Goal: Task Accomplishment & Management: Manage account settings

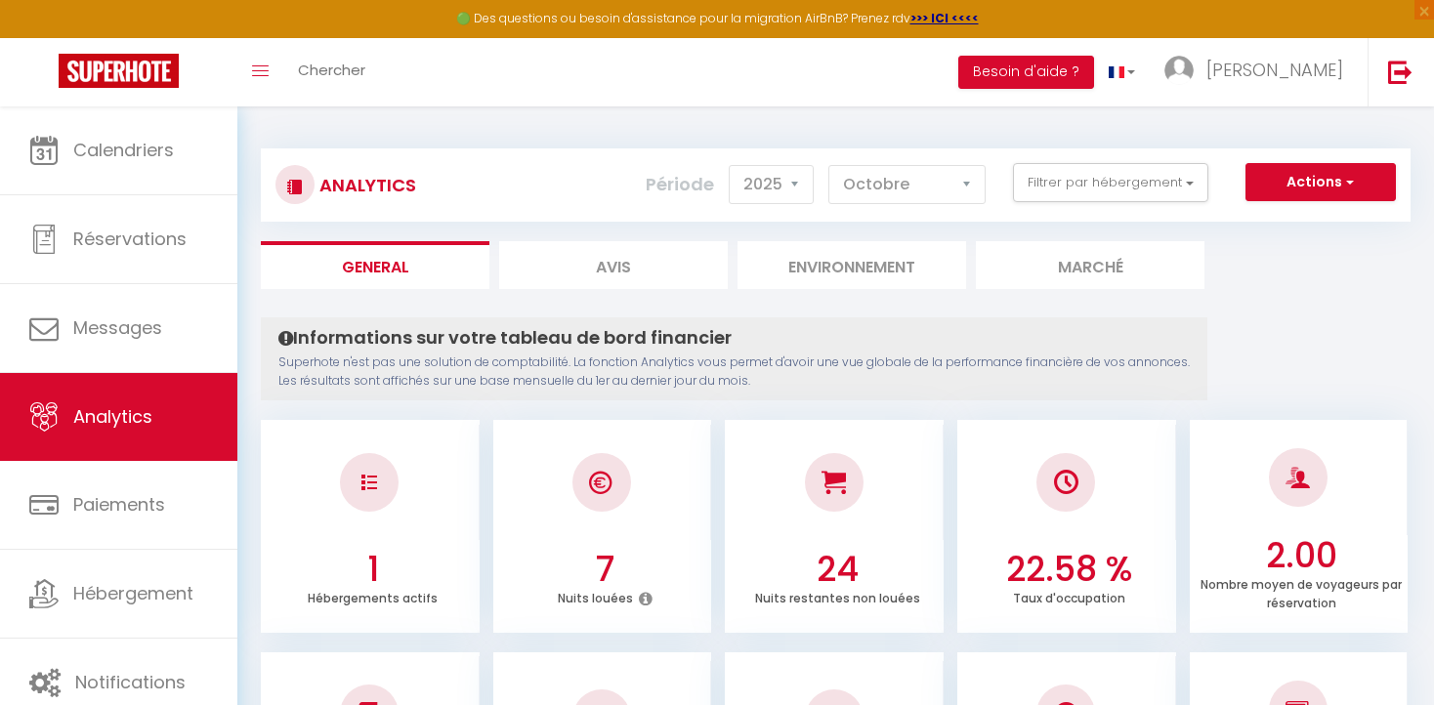
select select "2025"
select select "10"
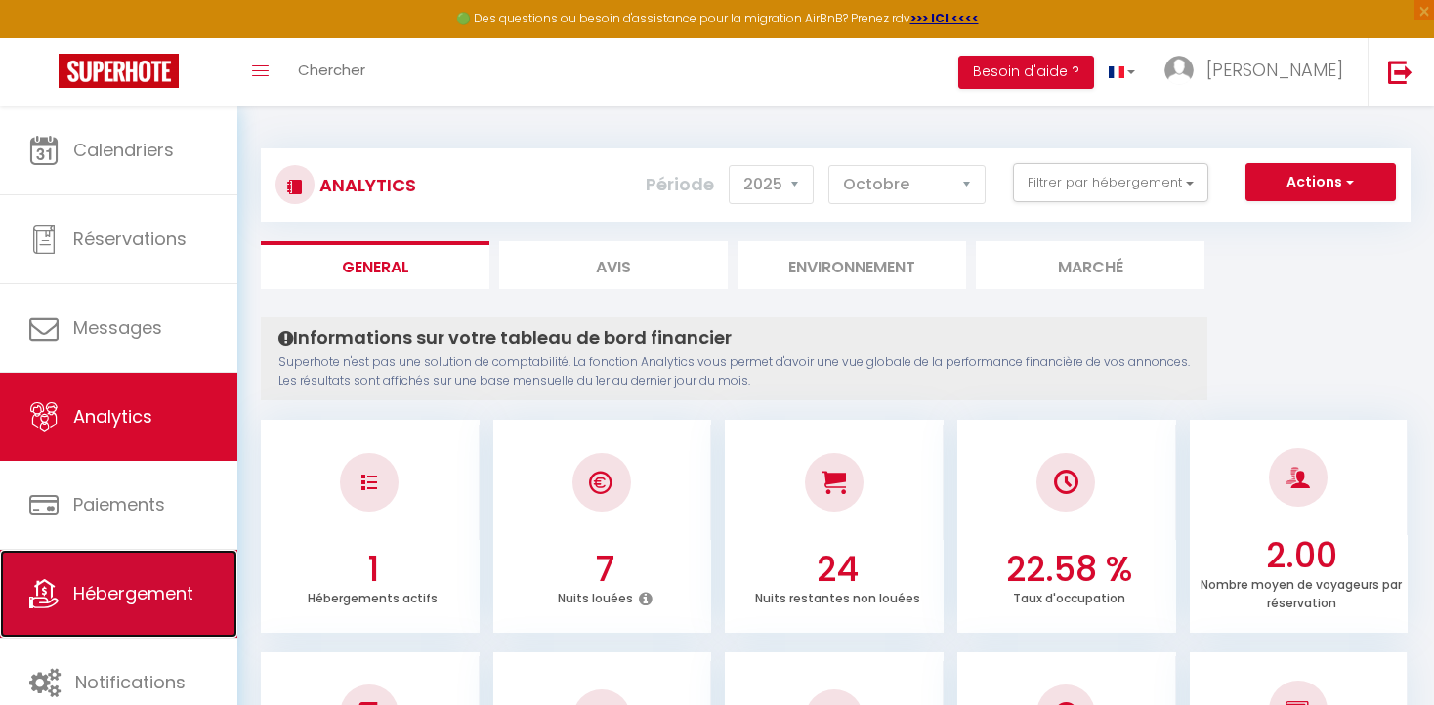
click at [113, 597] on span "Hébergement" at bounding box center [133, 593] width 120 height 24
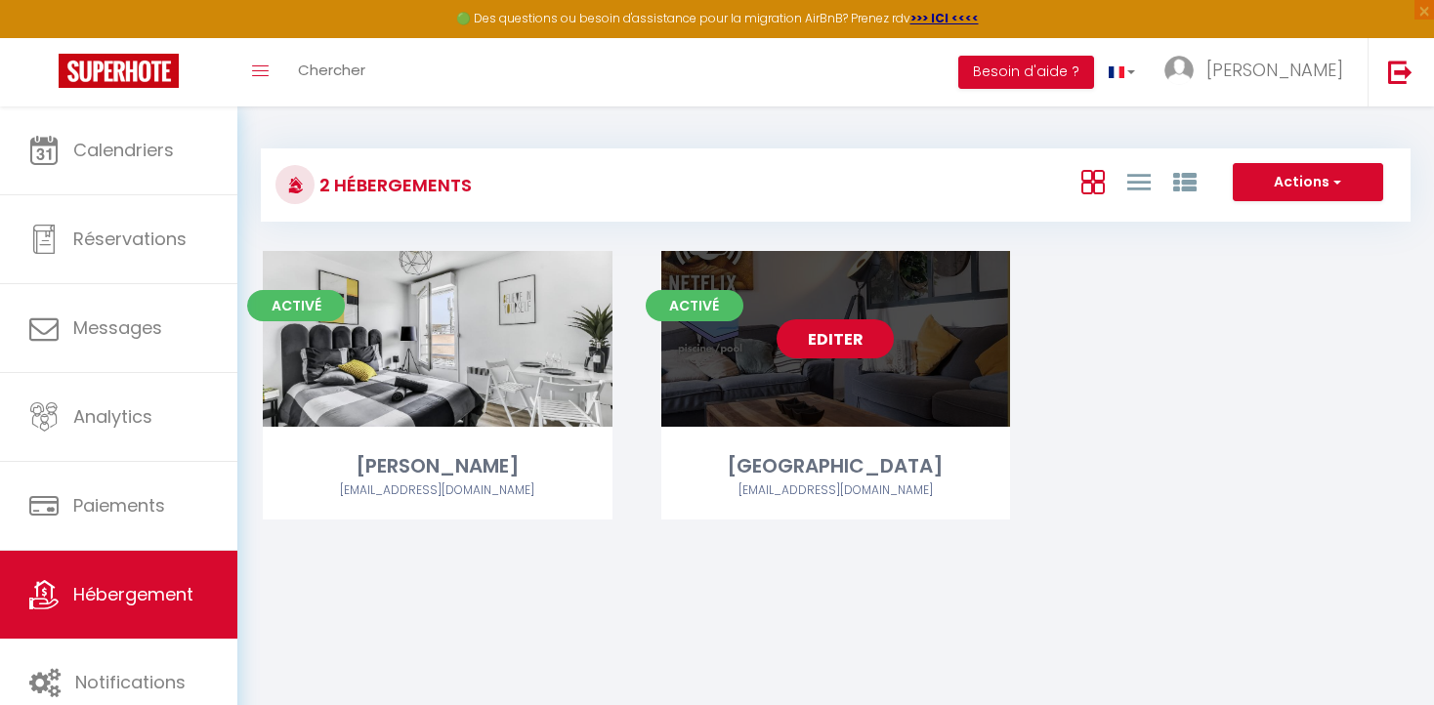
click at [837, 342] on link "Editer" at bounding box center [835, 338] width 117 height 39
select select "3"
select select "2"
select select "1"
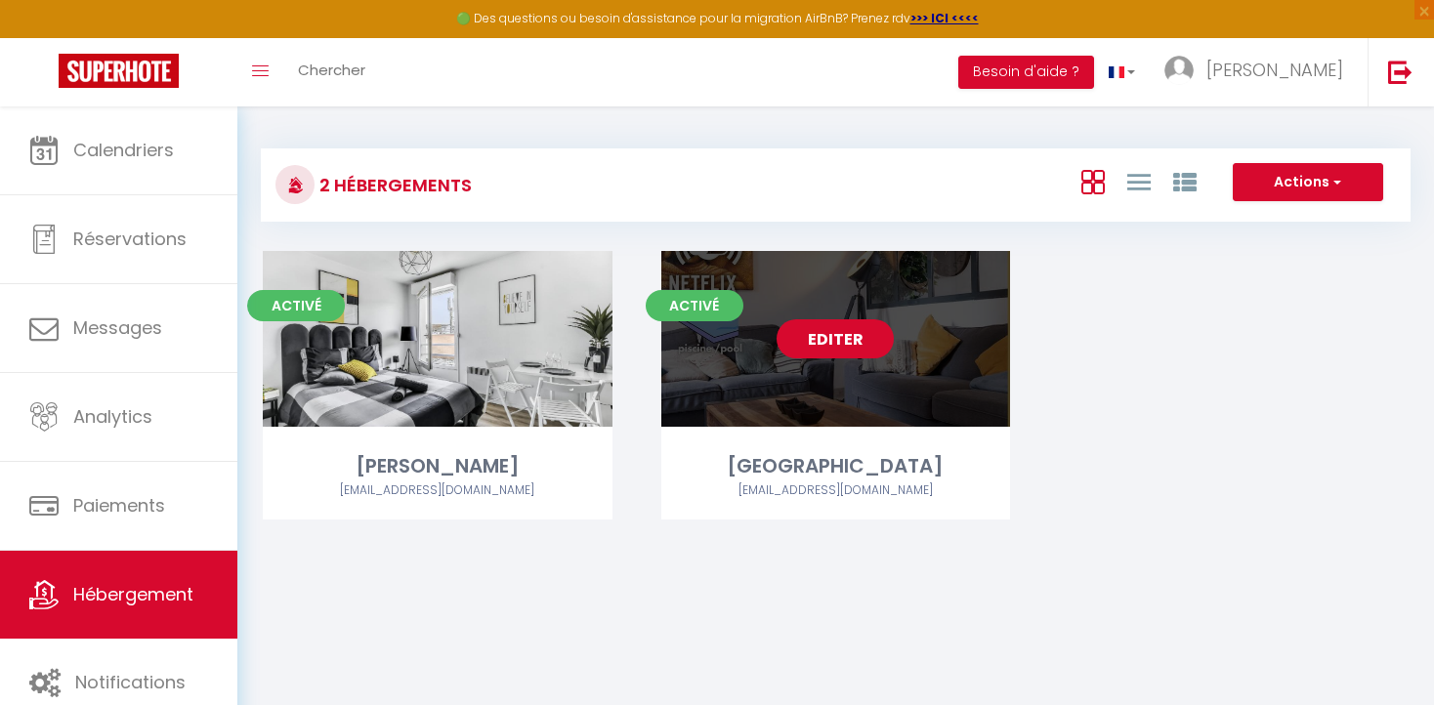
select select
select select "28"
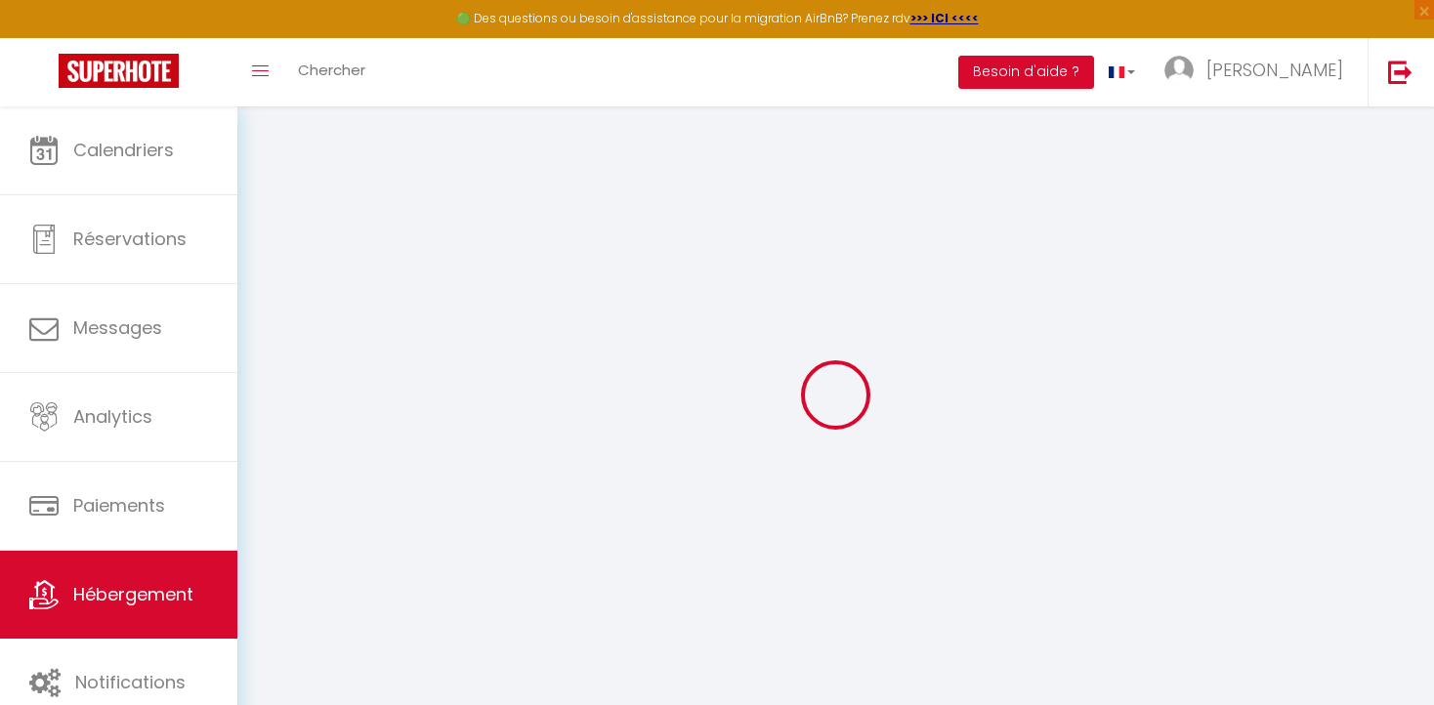
select select
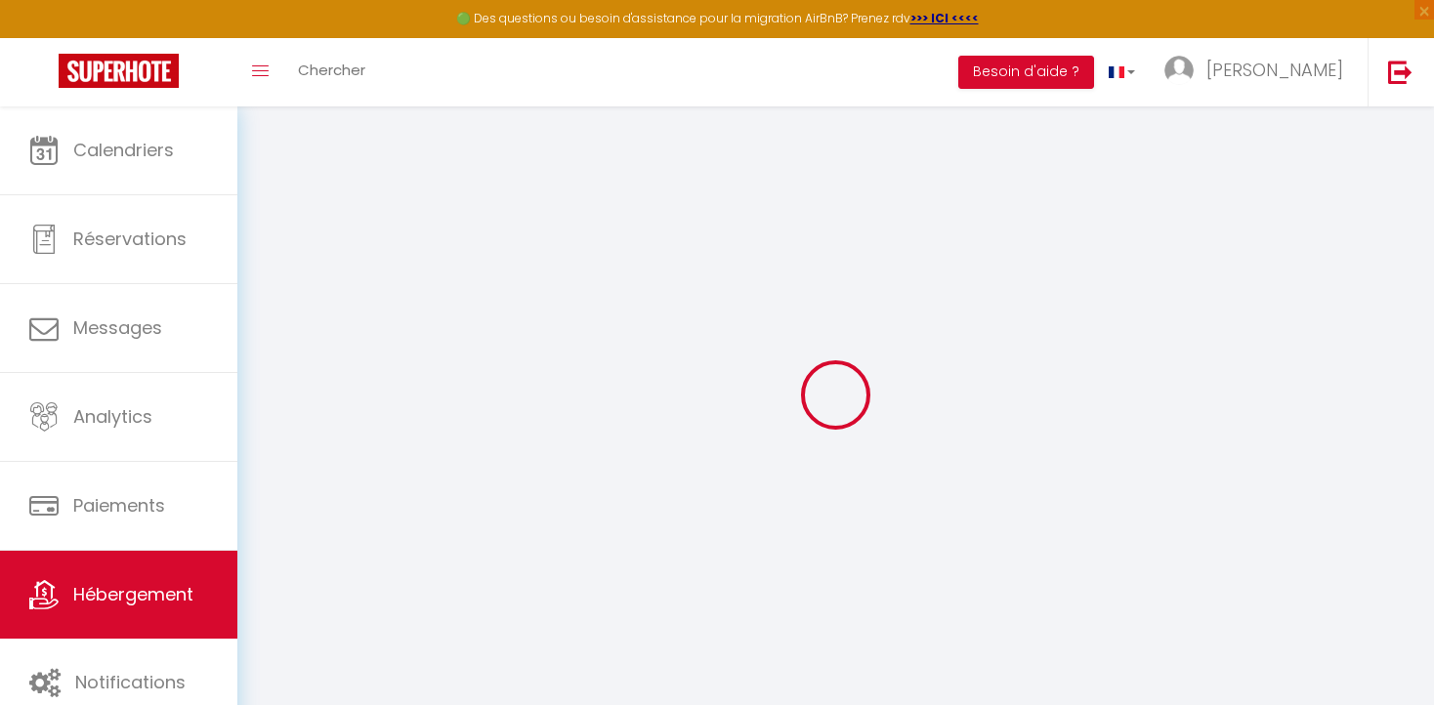
select select
checkbox input "false"
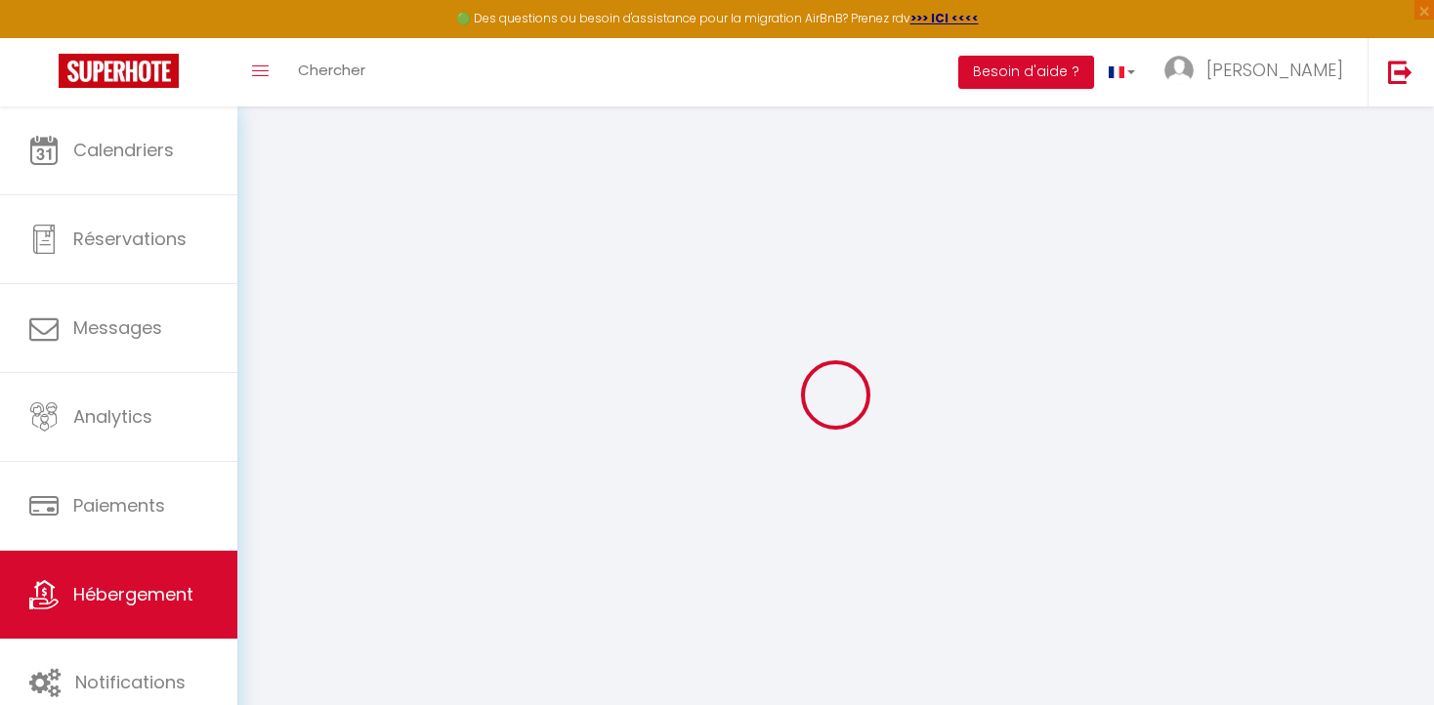
select select
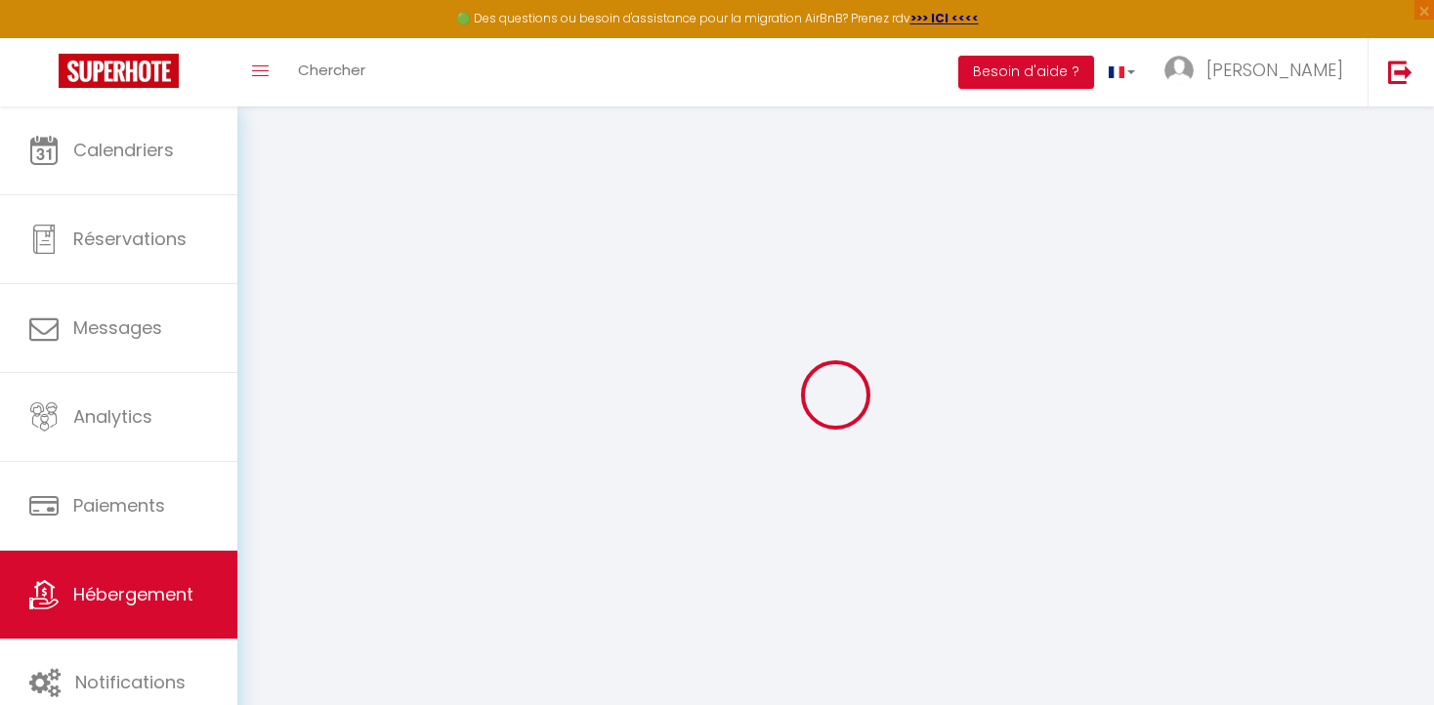
select select
checkbox input "false"
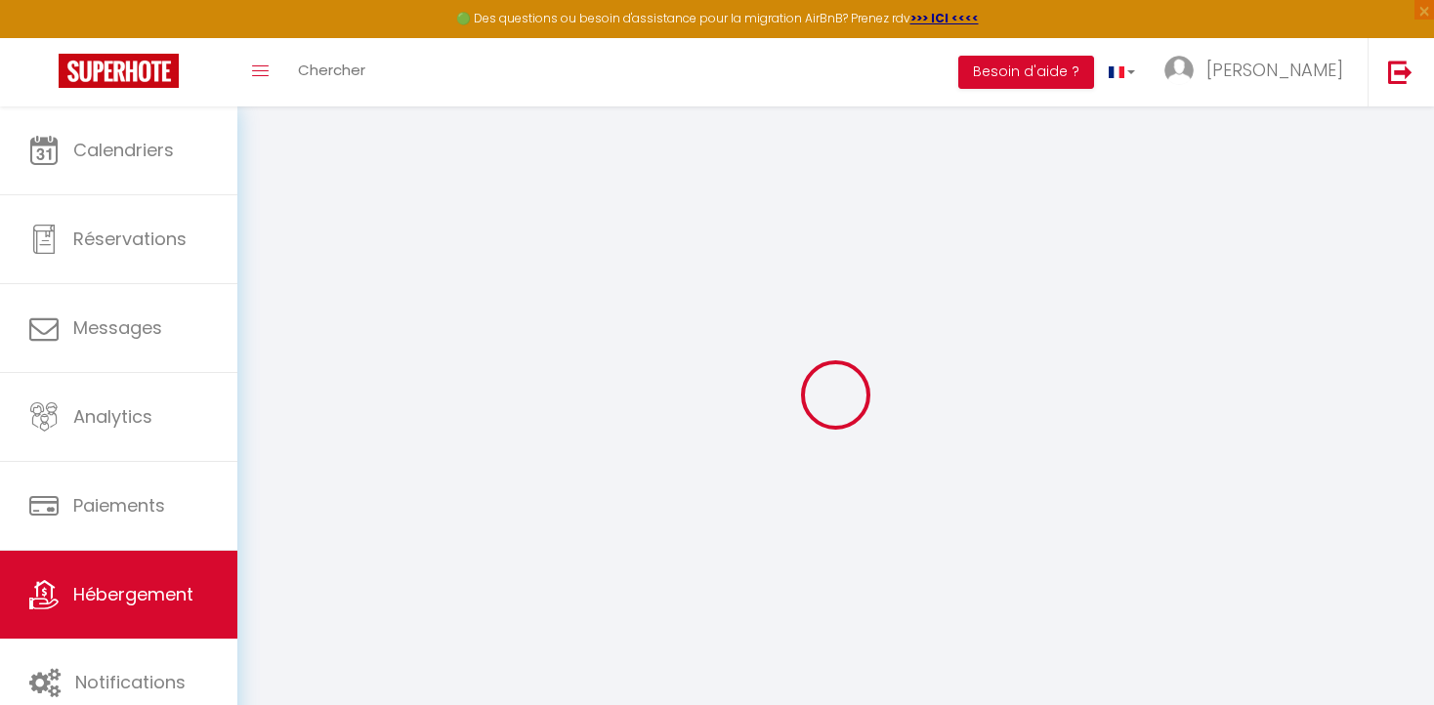
checkbox input "false"
select select
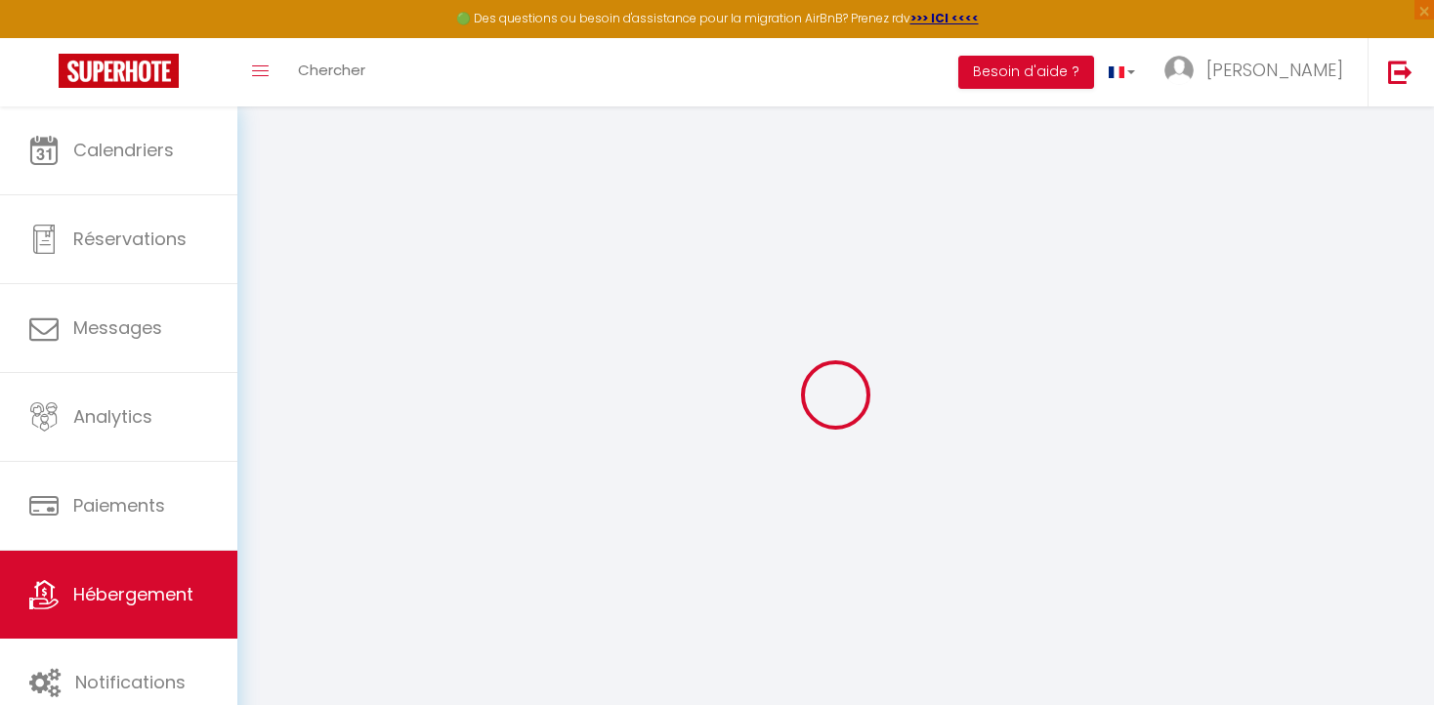
select select
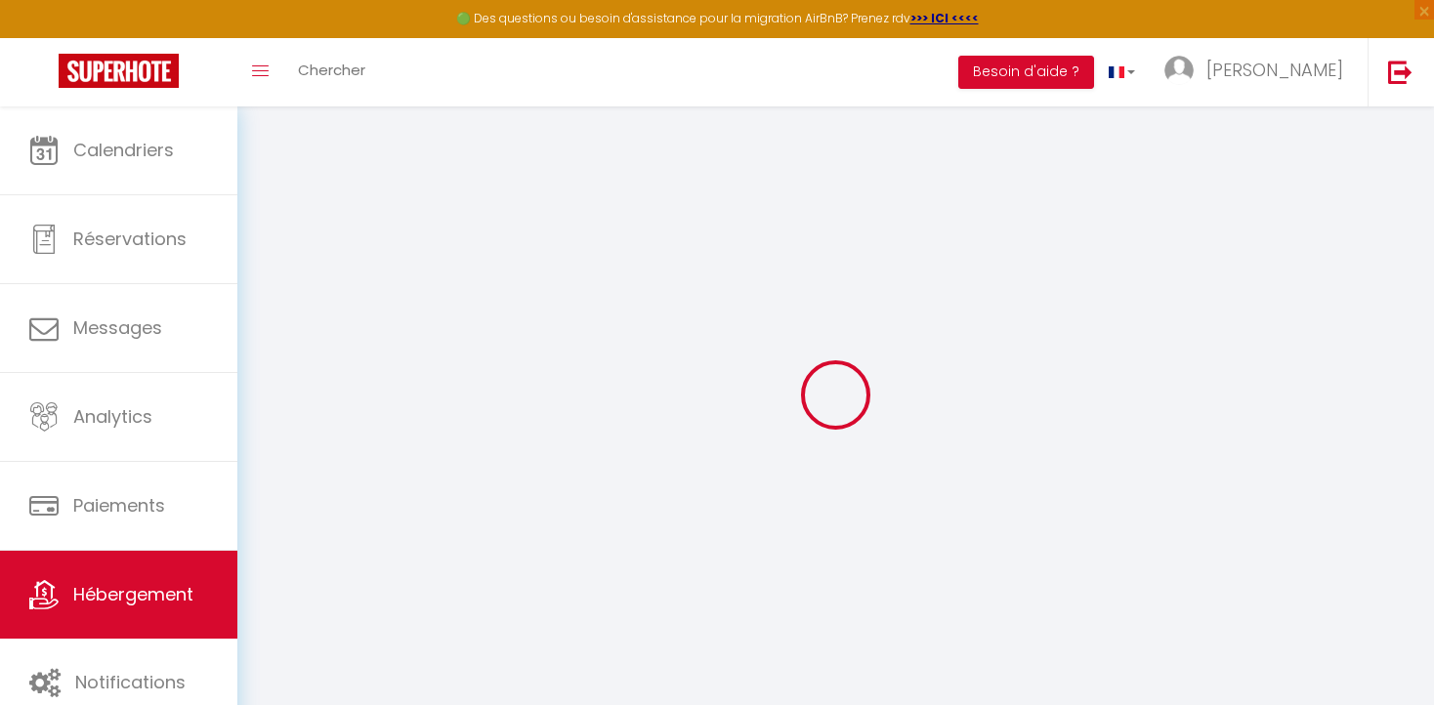
checkbox input "false"
select select
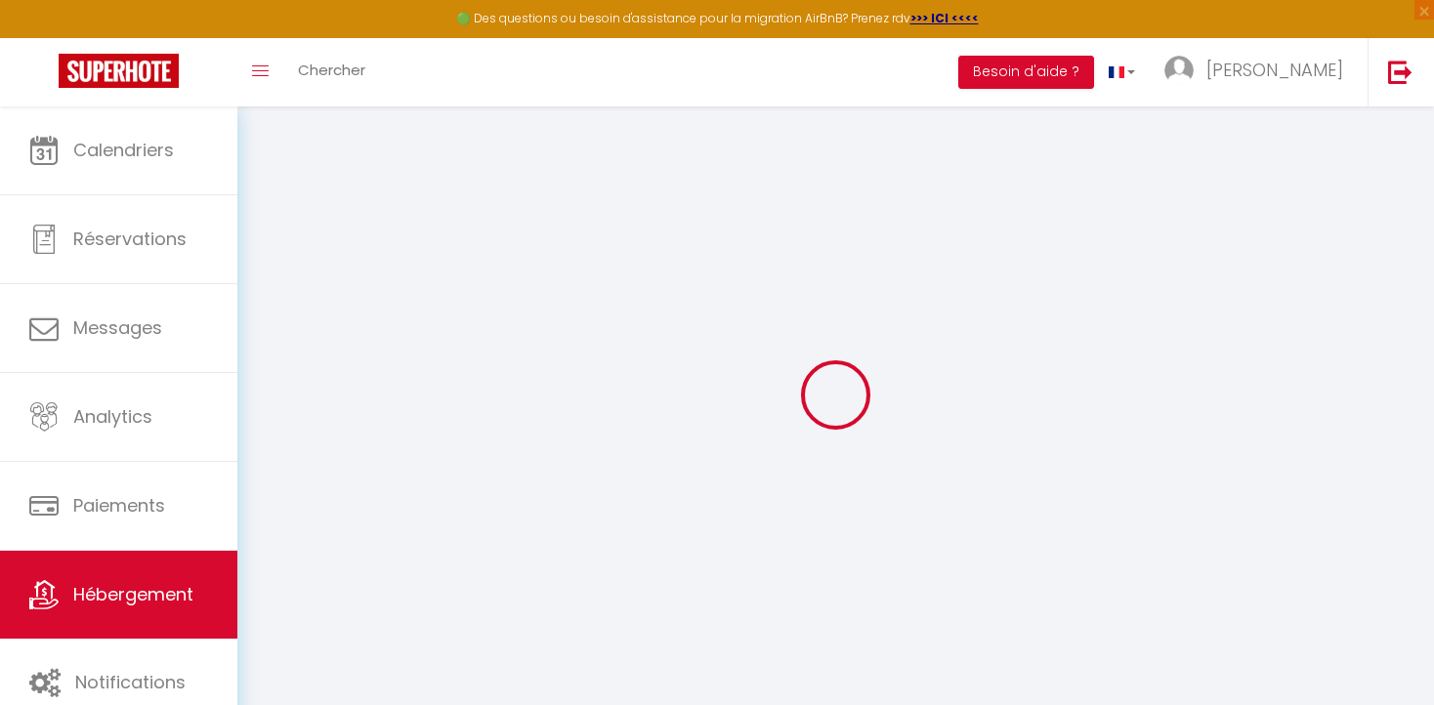
select select
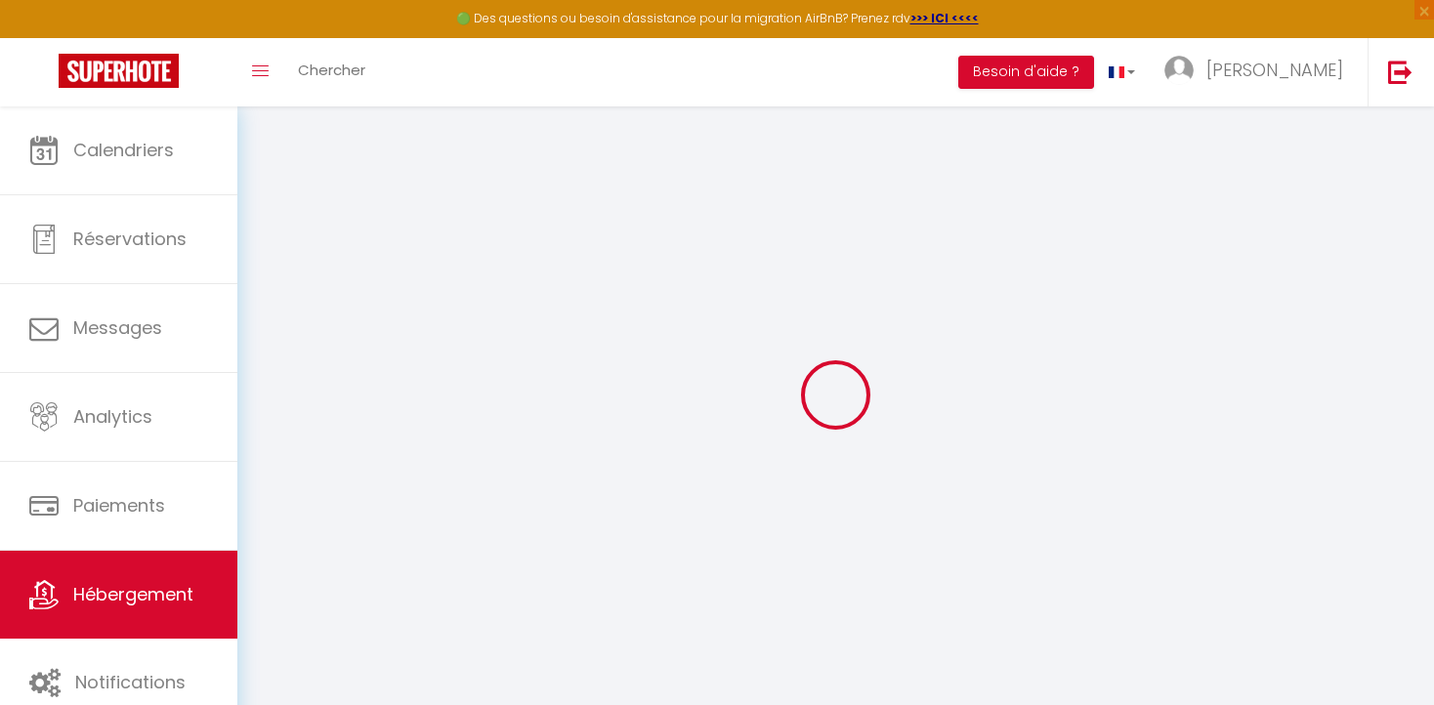
select select
checkbox input "false"
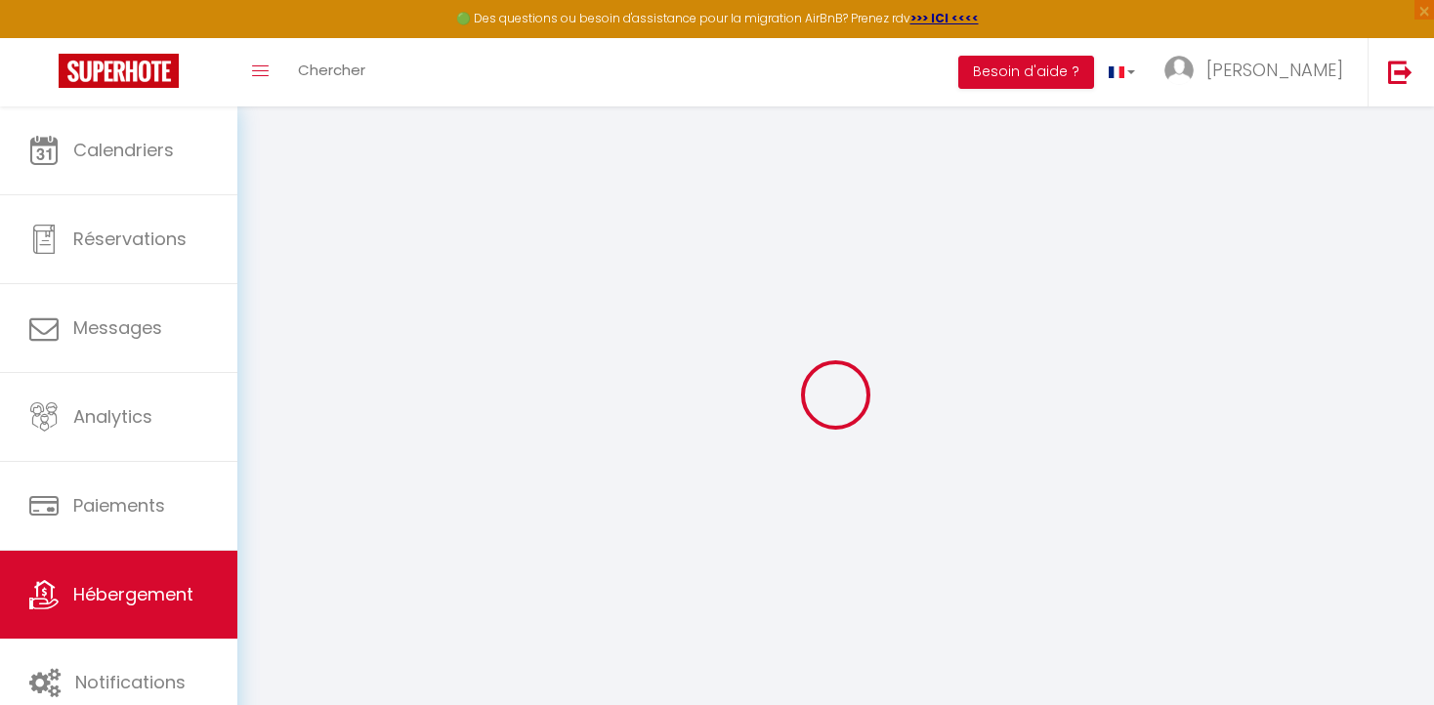
checkbox input "false"
select select
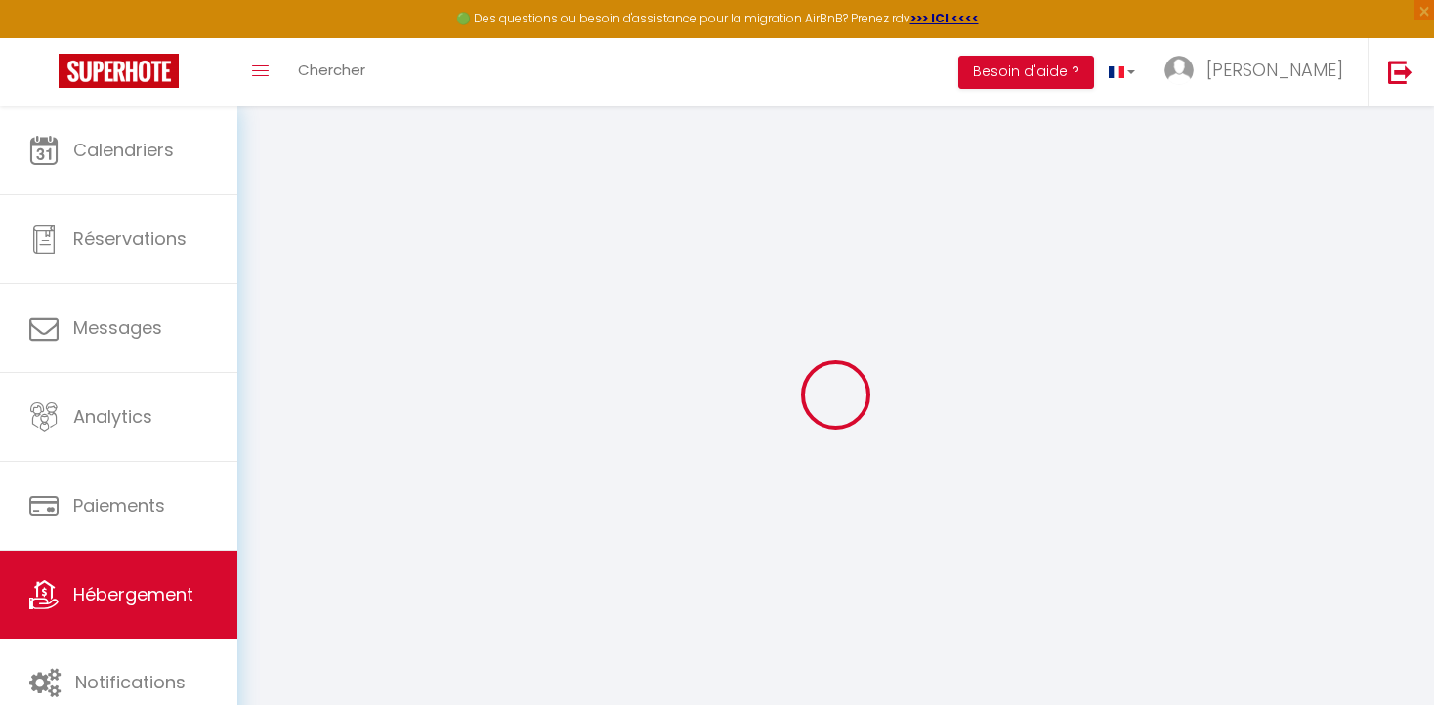
select select
checkbox input "false"
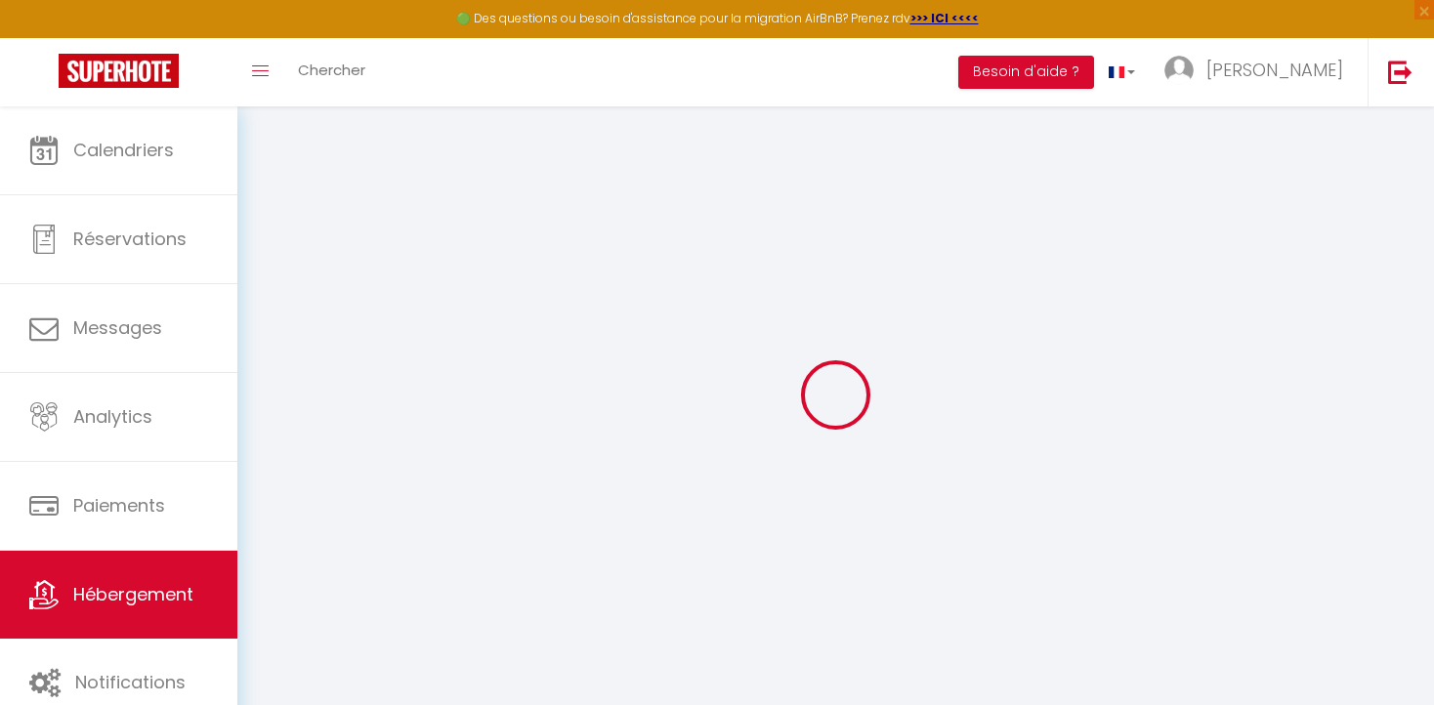
checkbox input "false"
select select
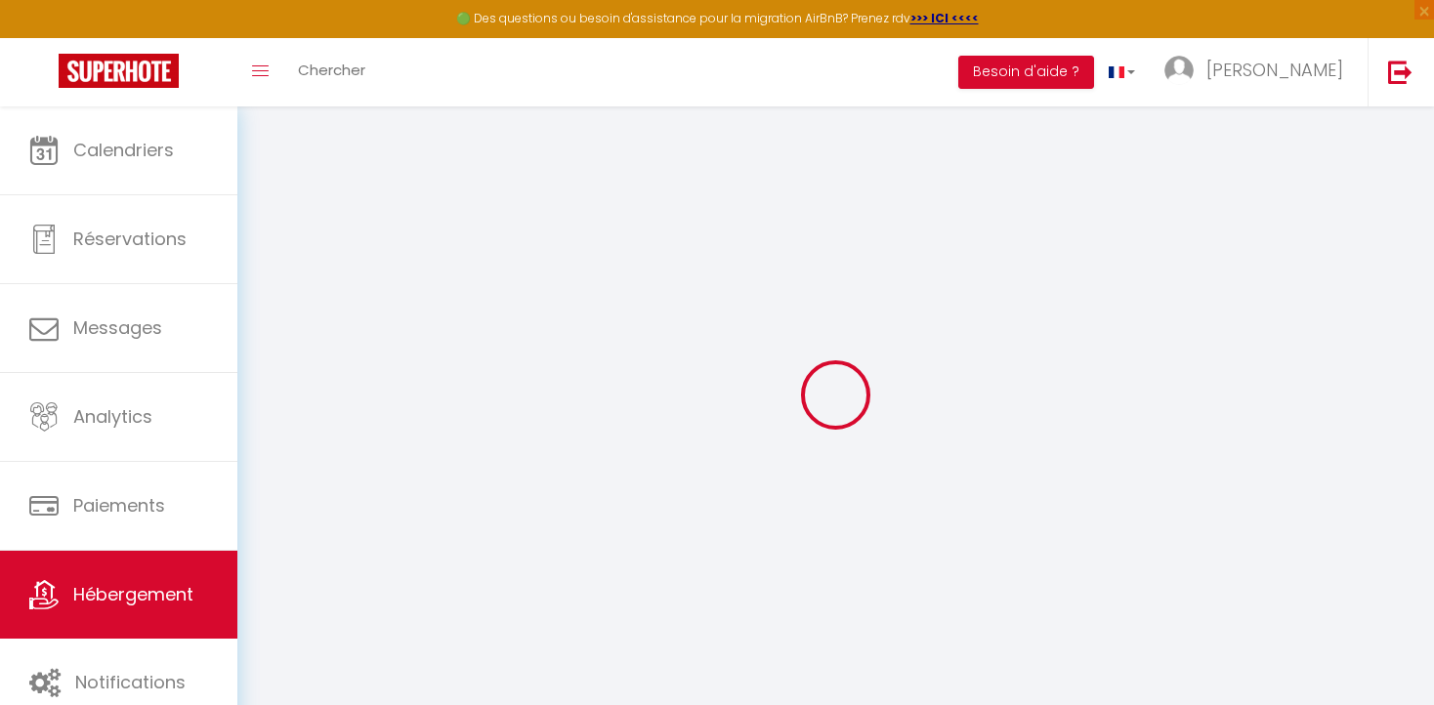
type input "[GEOGRAPHIC_DATA]"
type input "[PERSON_NAME]"
select select "11"
select select "4"
select select "2"
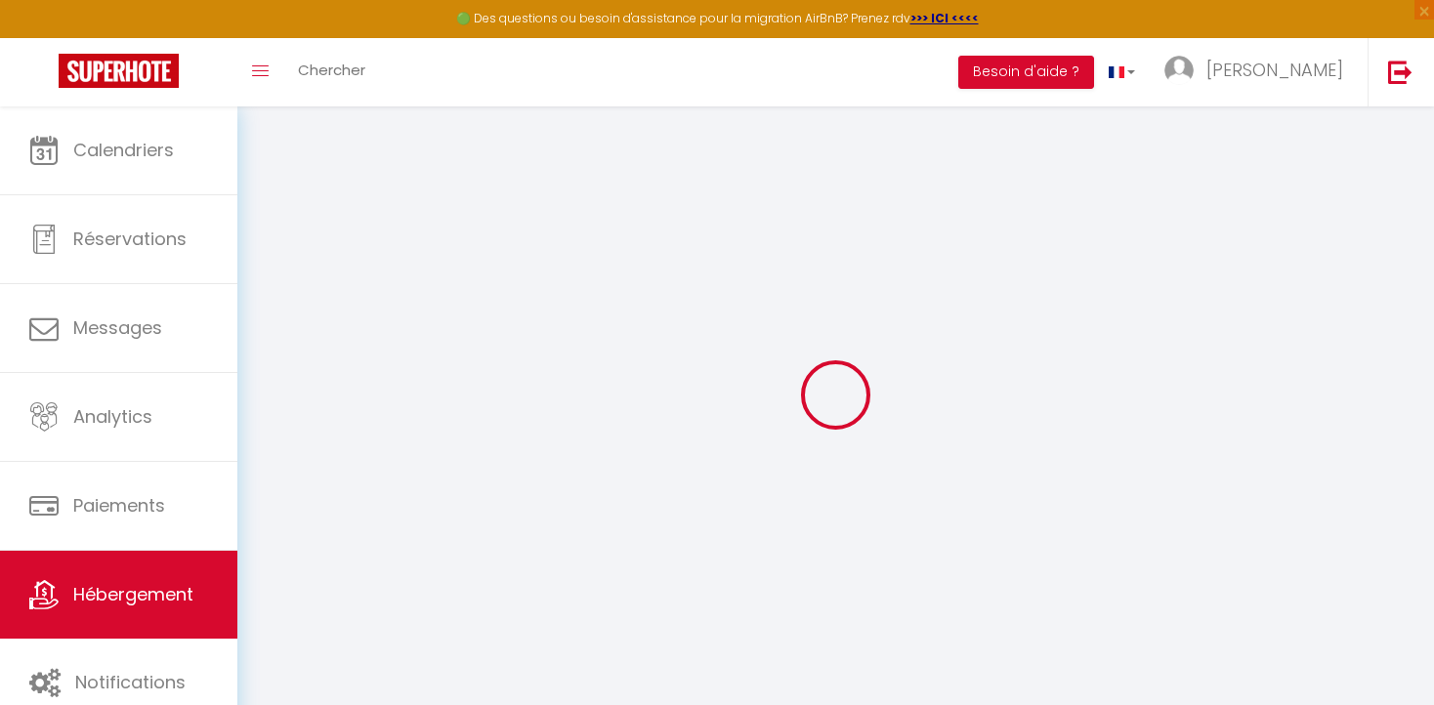
type input "220"
type input "10"
type input "140"
type input "7.20"
type input "0"
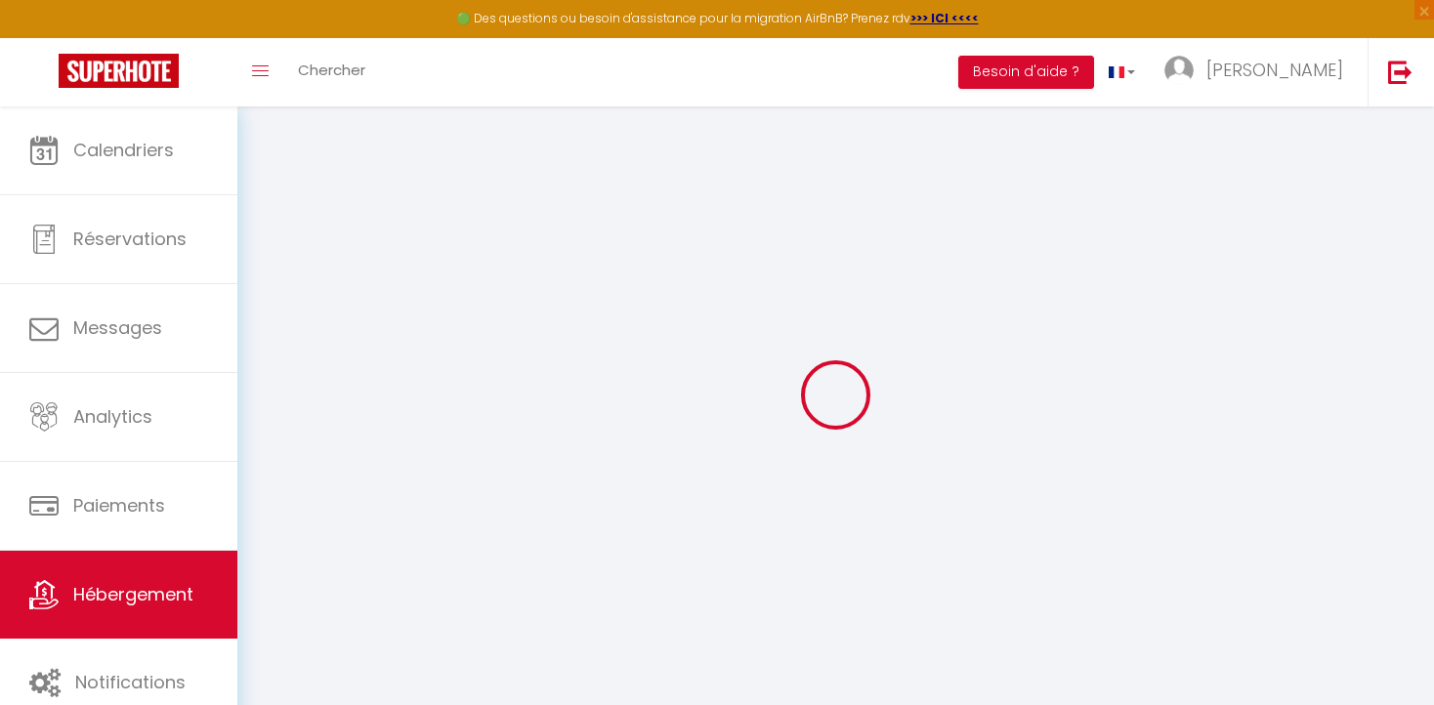
type input "1000"
select select
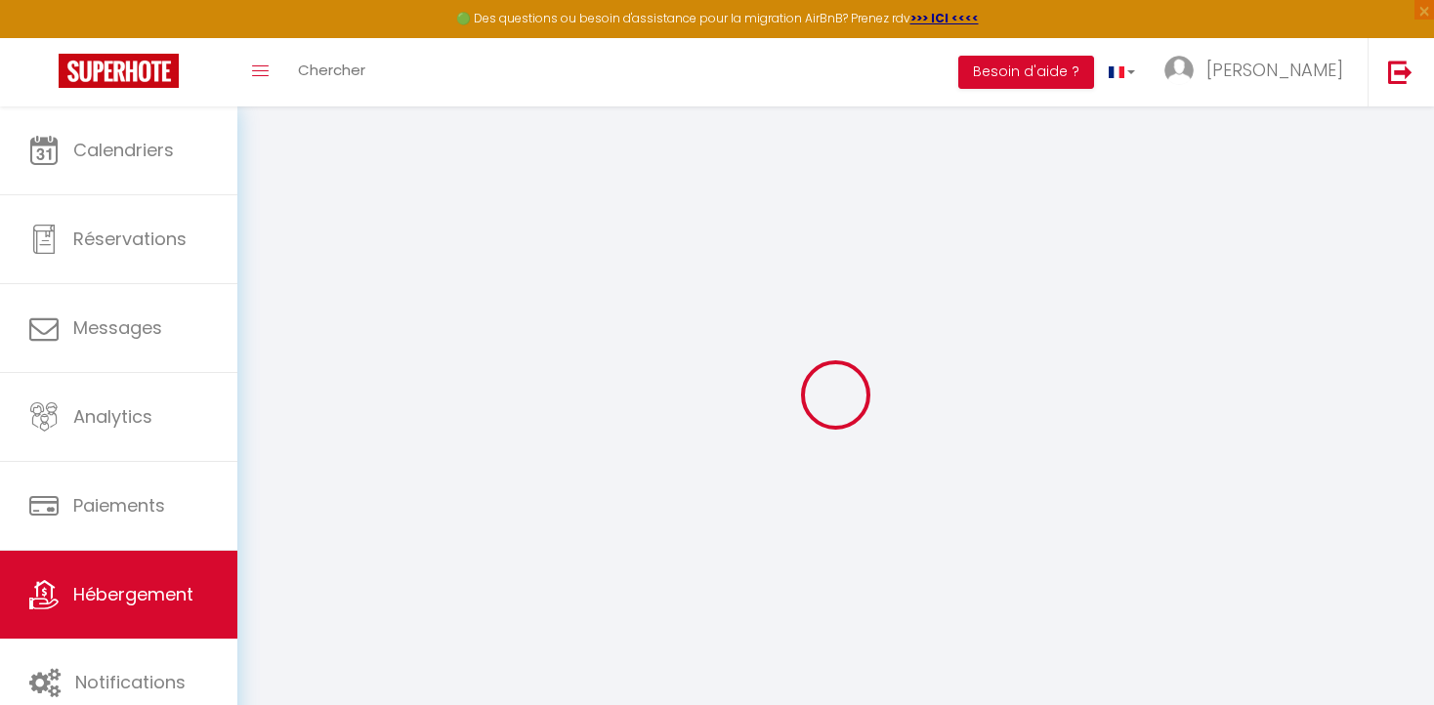
select select
type input "2 Impasse des Réfractaires et Maquisards"
type input "31100"
type input "[GEOGRAPHIC_DATA]"
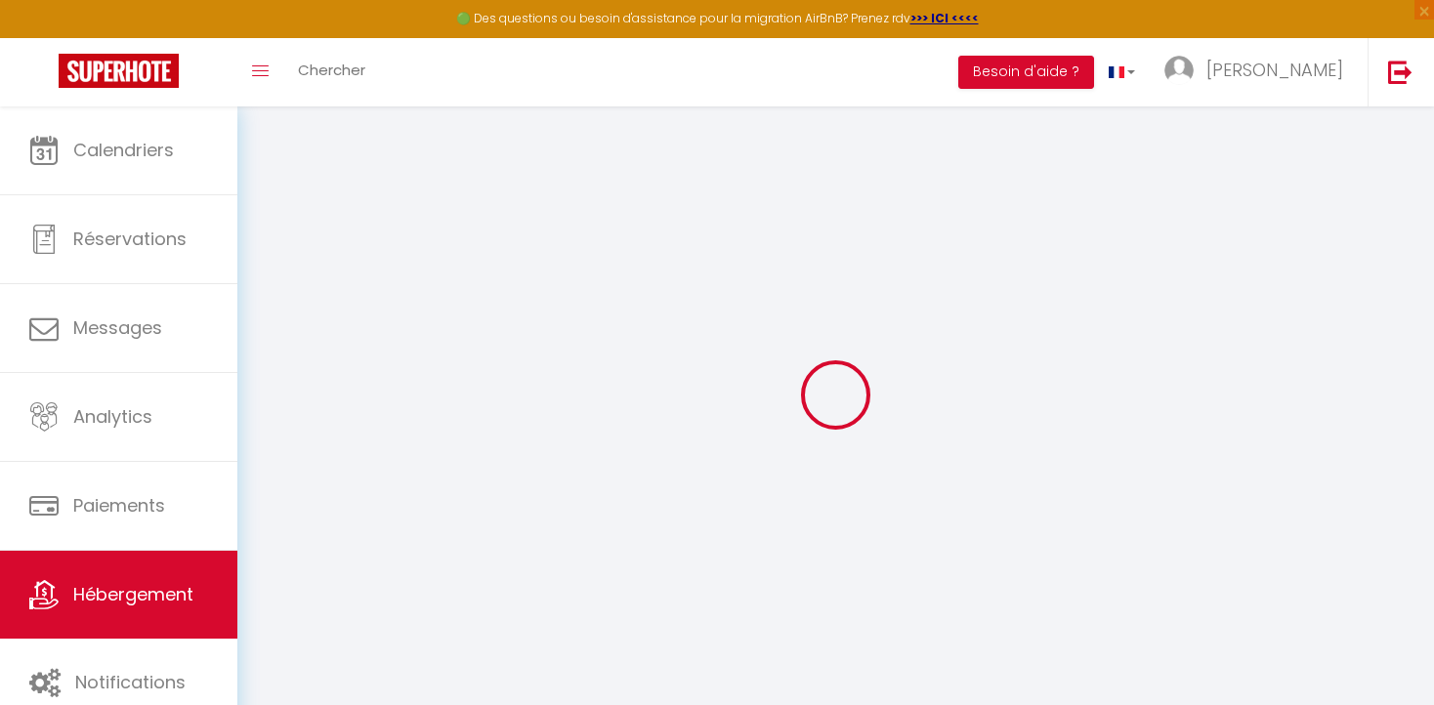
type input "[EMAIL_ADDRESS][DOMAIN_NAME]"
select select "12334"
checkbox input "false"
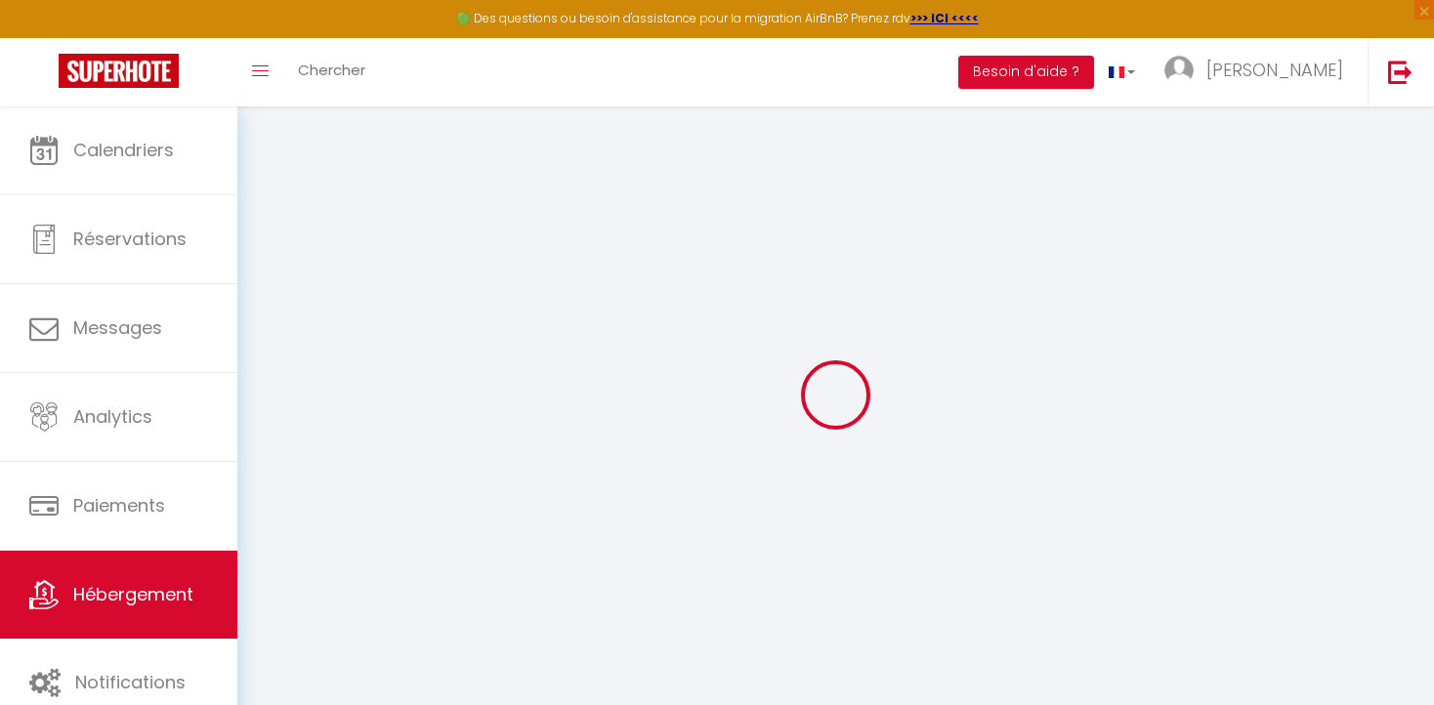
checkbox input "false"
radio input "true"
type input "0"
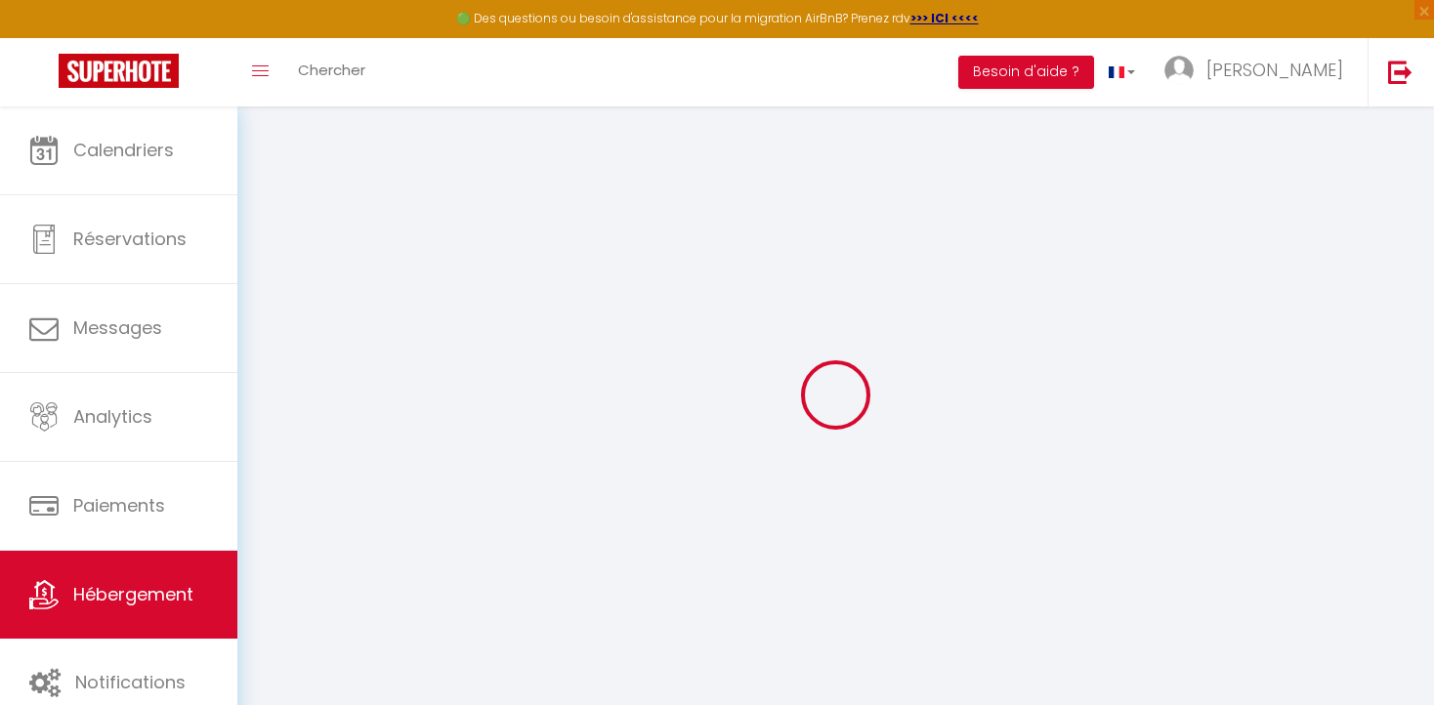
type input "0"
select select
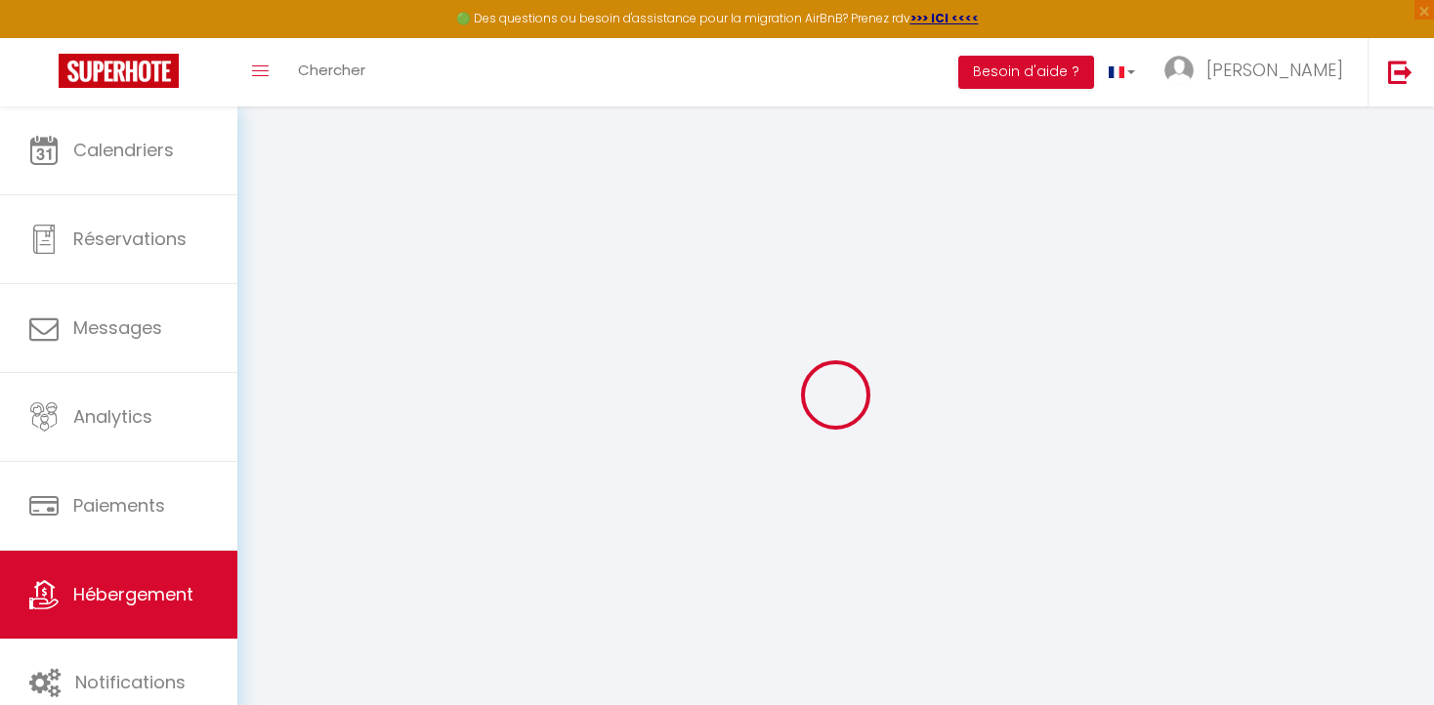
select select
checkbox input "false"
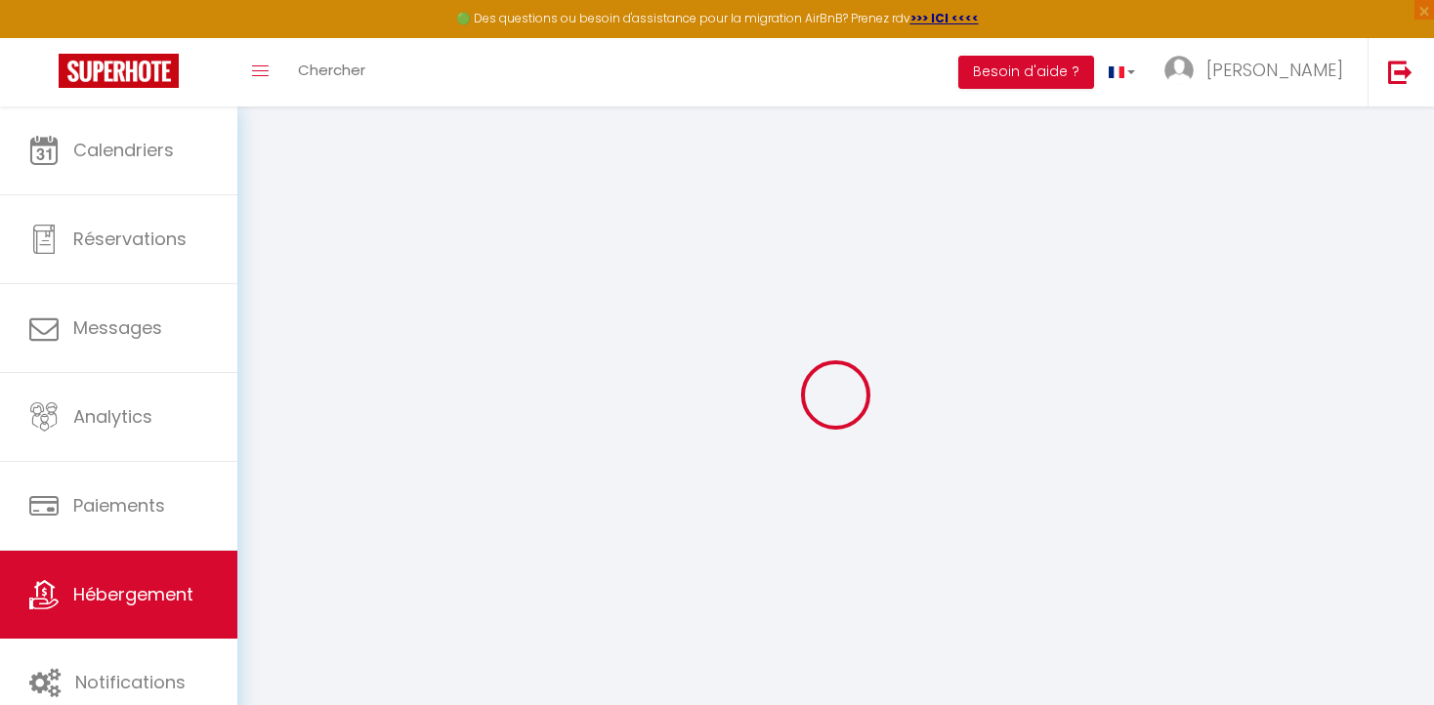
checkbox input "false"
select select
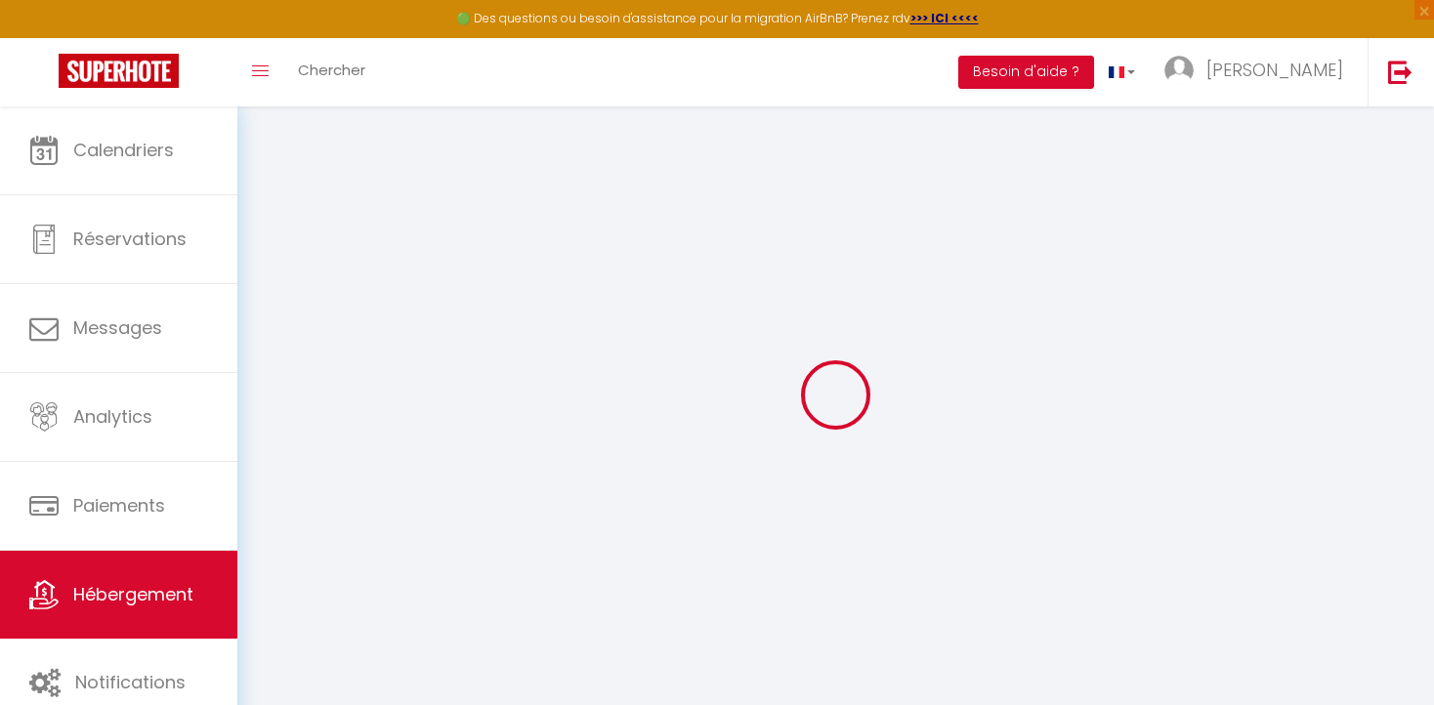
select select
checkbox input "false"
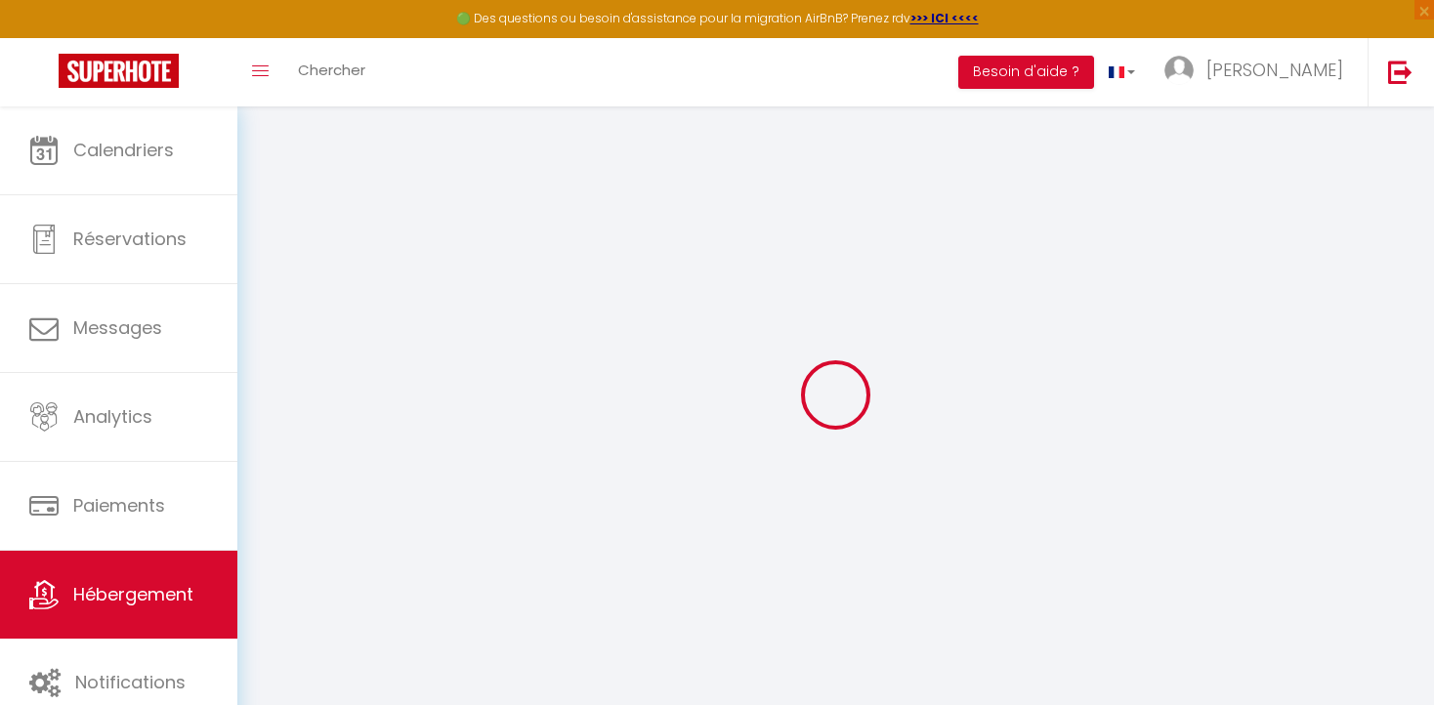
checkbox input "false"
select select
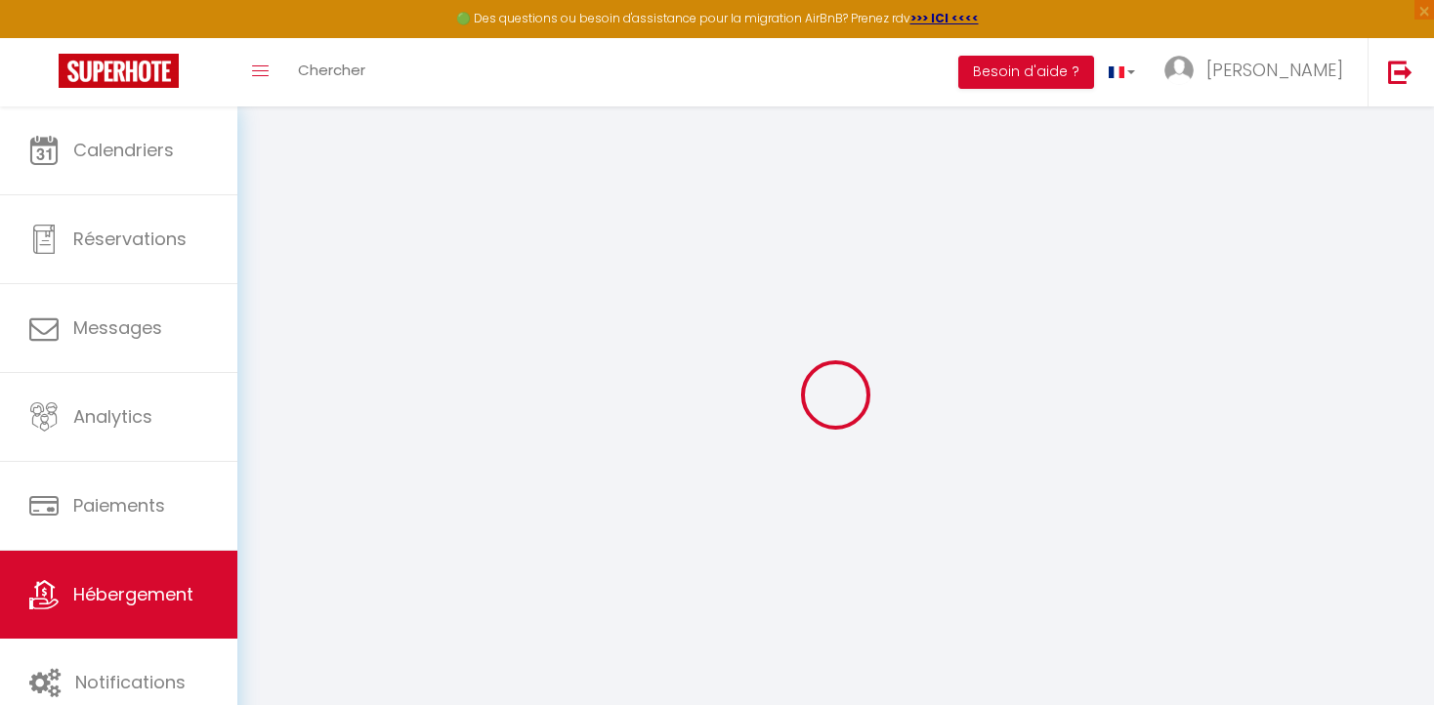
select select
checkbox input "false"
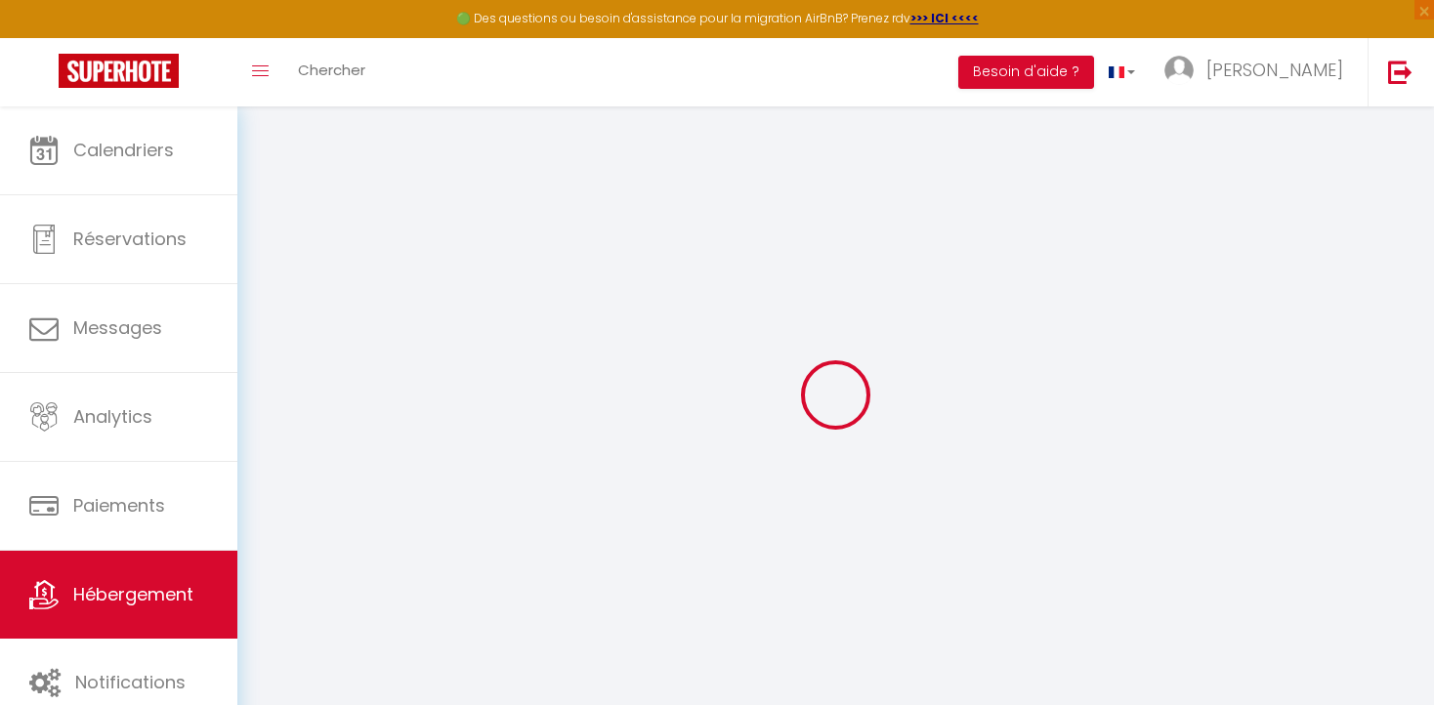
checkbox input "false"
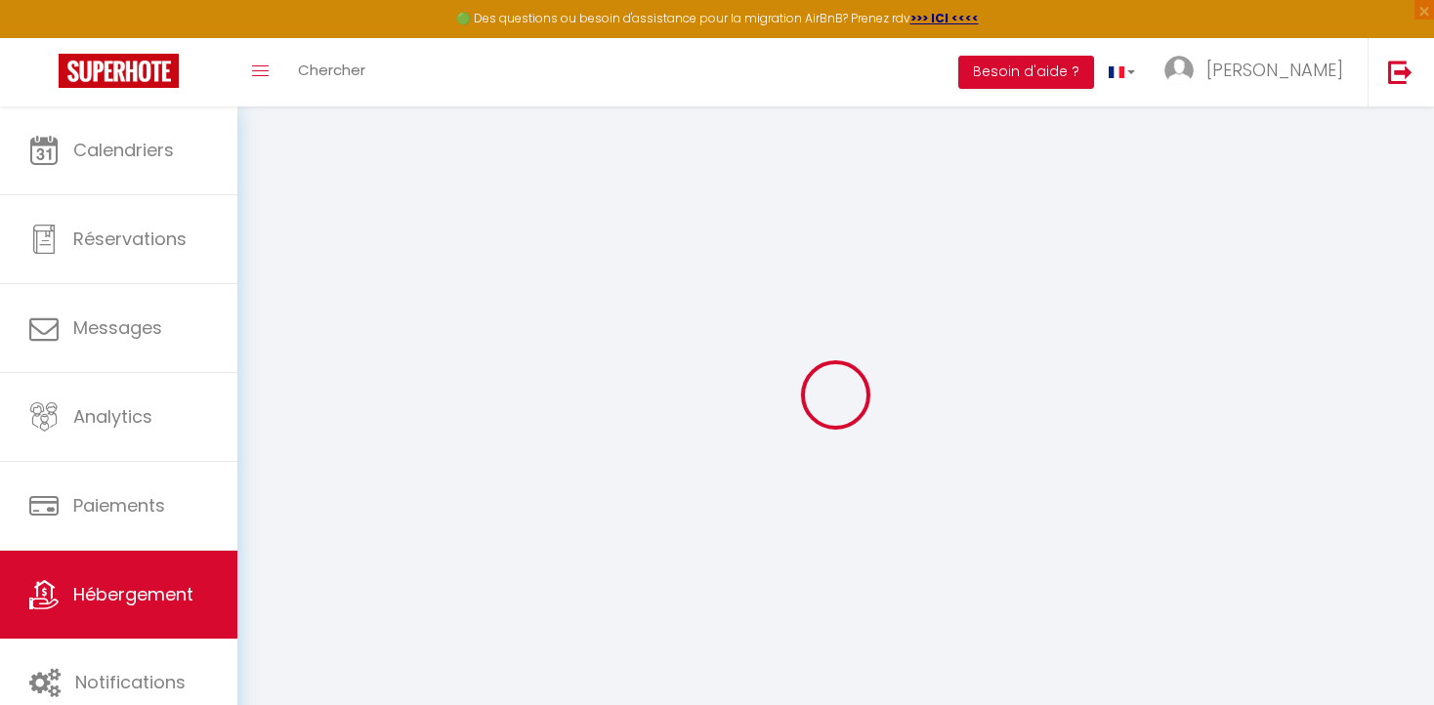
select select
checkbox input "false"
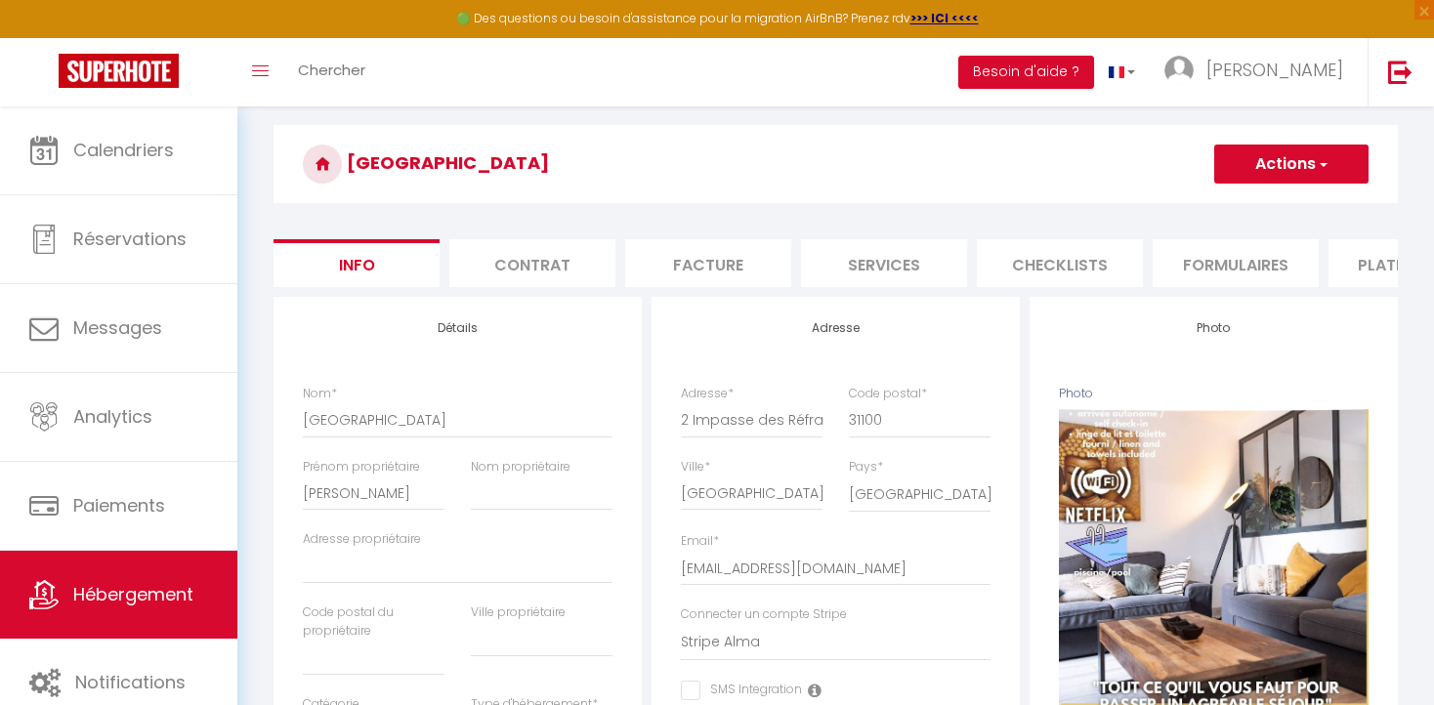
scroll to position [53, 0]
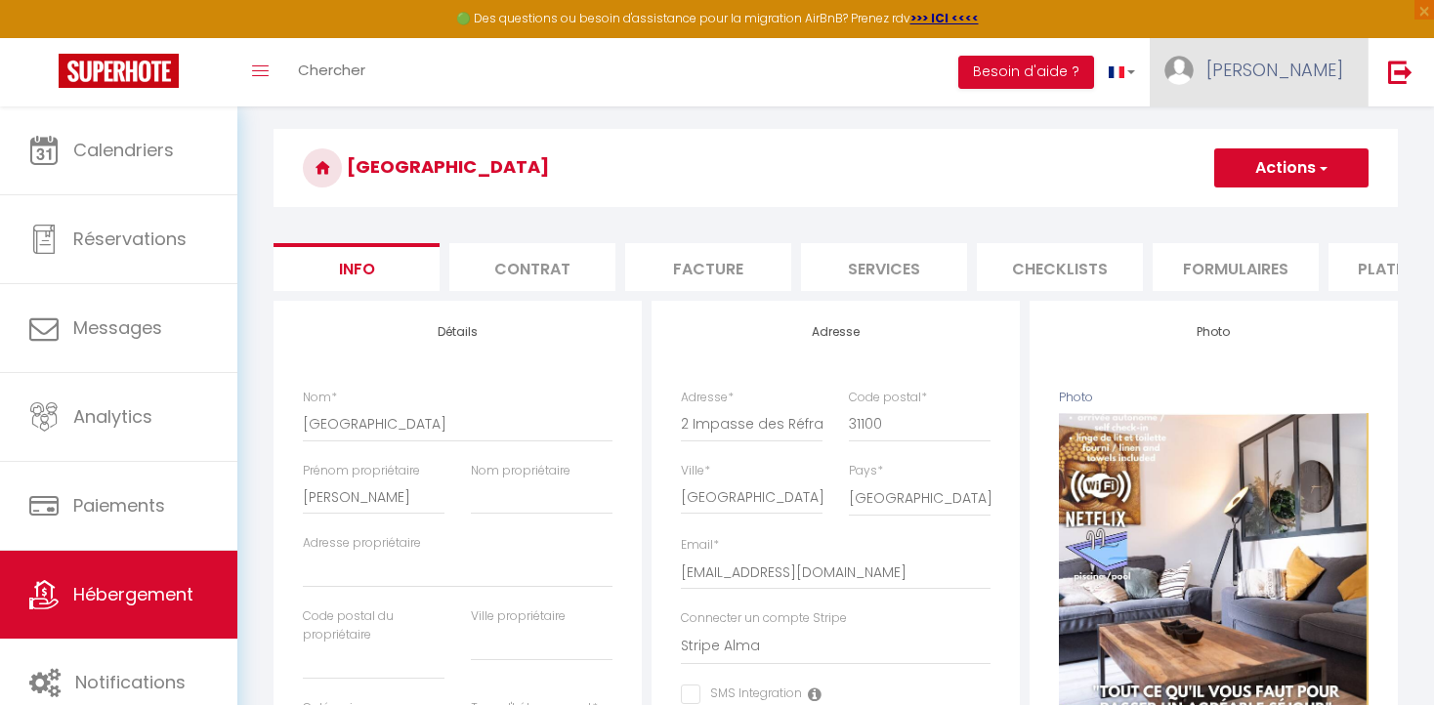
click at [1311, 68] on span "[PERSON_NAME]" at bounding box center [1274, 70] width 137 height 24
click at [1283, 160] on link "Équipe" at bounding box center [1289, 170] width 145 height 33
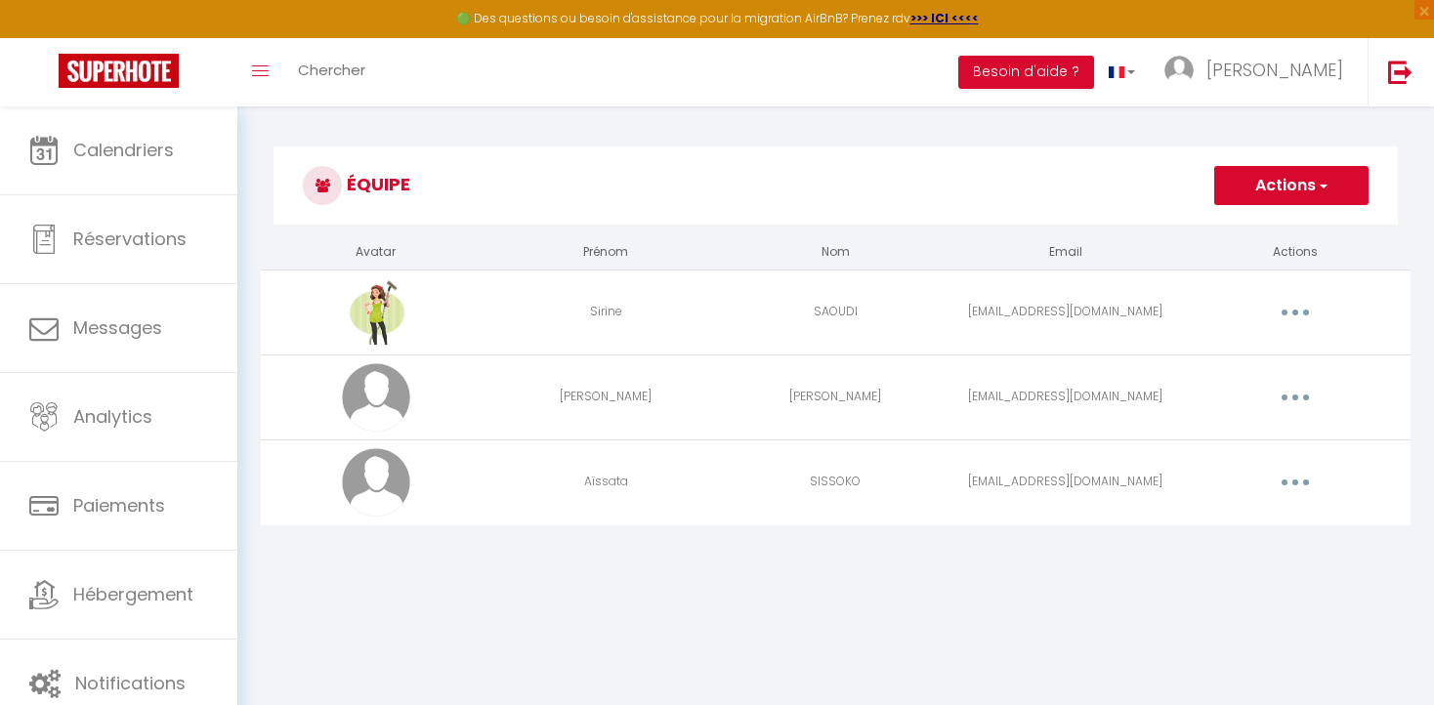
click at [1295, 481] on icon "button" at bounding box center [1295, 483] width 6 height 6
click at [1222, 521] on link "Editer" at bounding box center [1244, 527] width 145 height 33
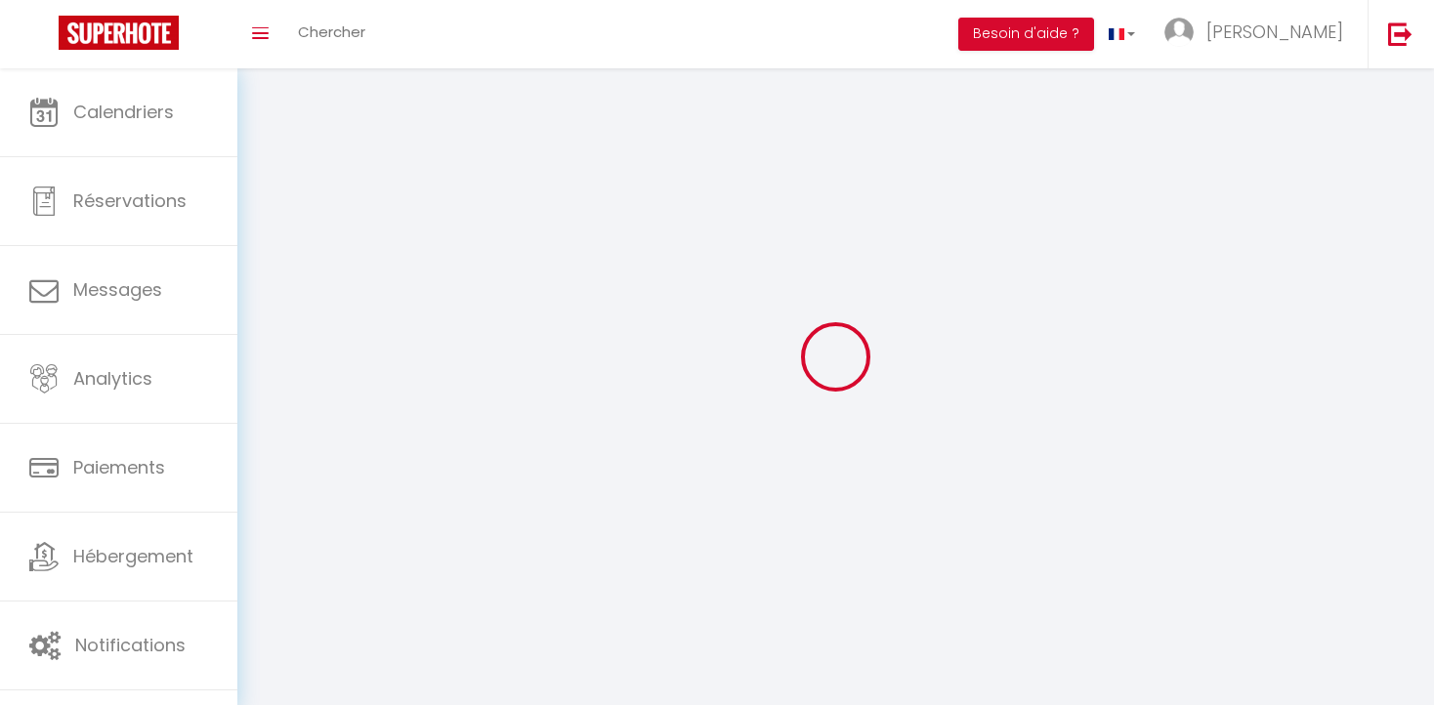
type input "Aïssata"
type input "SISSOKO"
type input "[EMAIL_ADDRESS][DOMAIN_NAME]"
type textarea "[URL][DOMAIN_NAME]"
checkbox input "false"
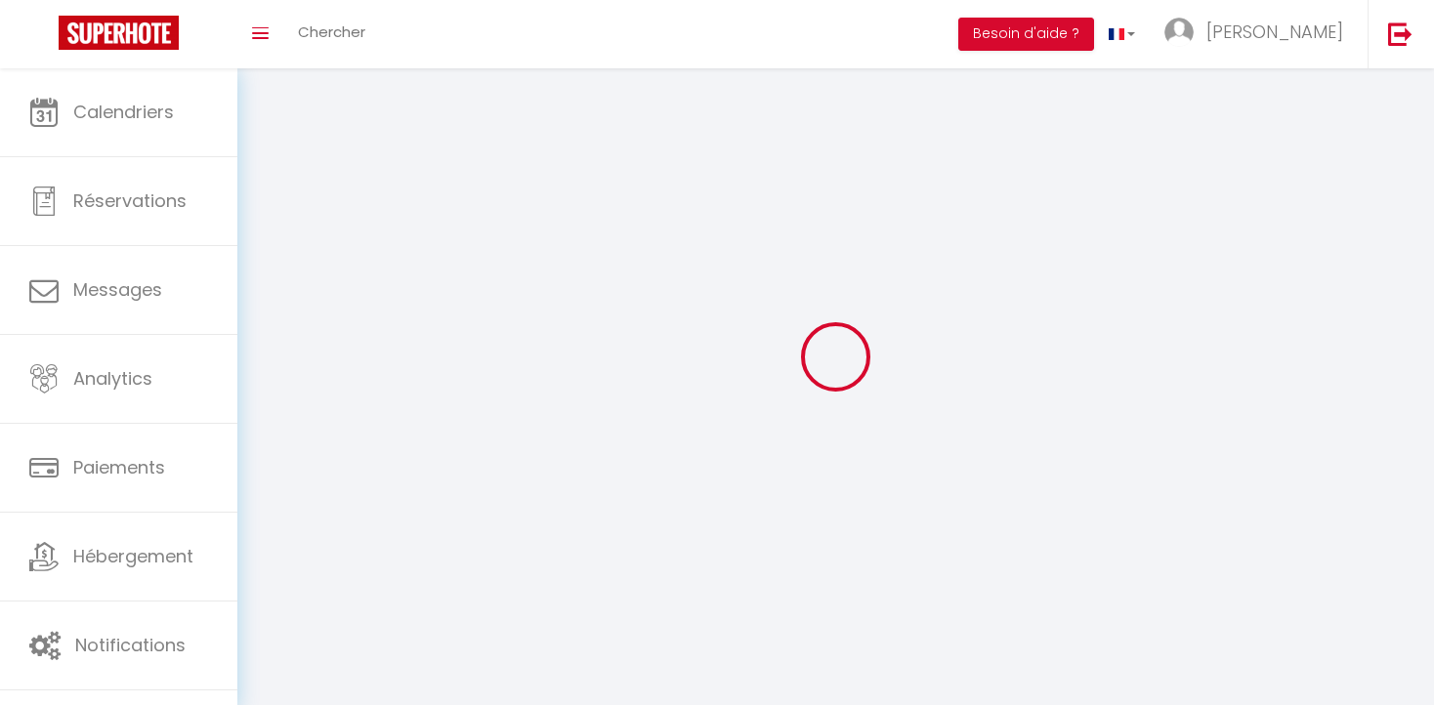
checkbox input "false"
checkbox input "true"
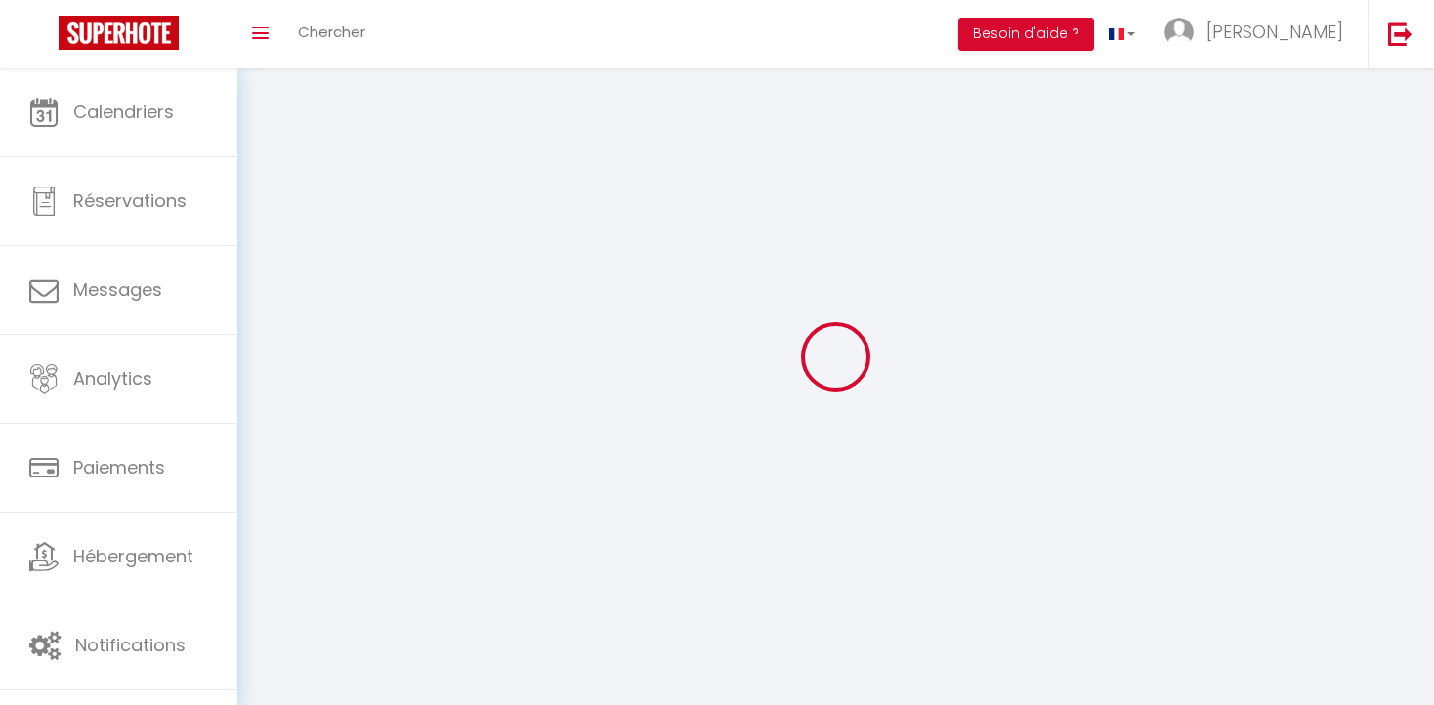
checkbox input "true"
checkbox input "false"
checkbox input "true"
checkbox input "false"
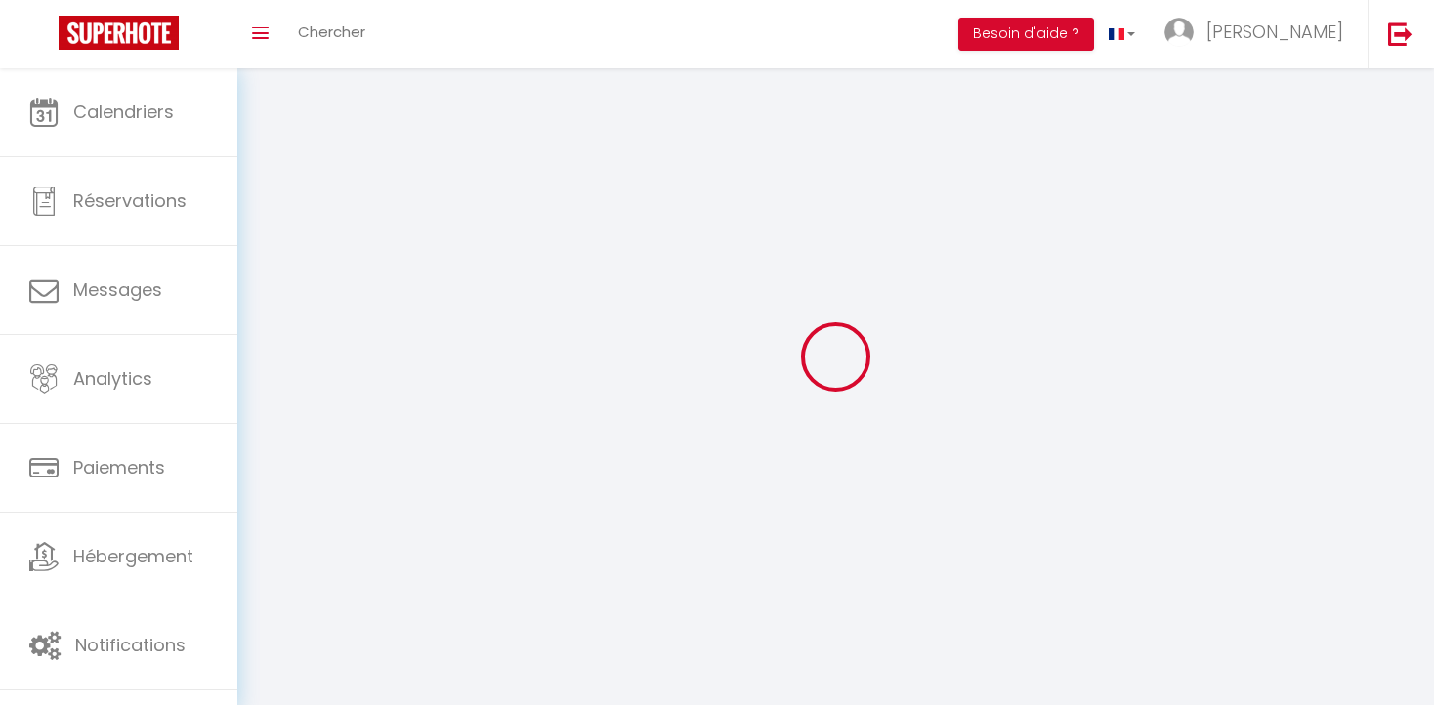
checkbox input "false"
checkbox input "true"
checkbox input "false"
select select
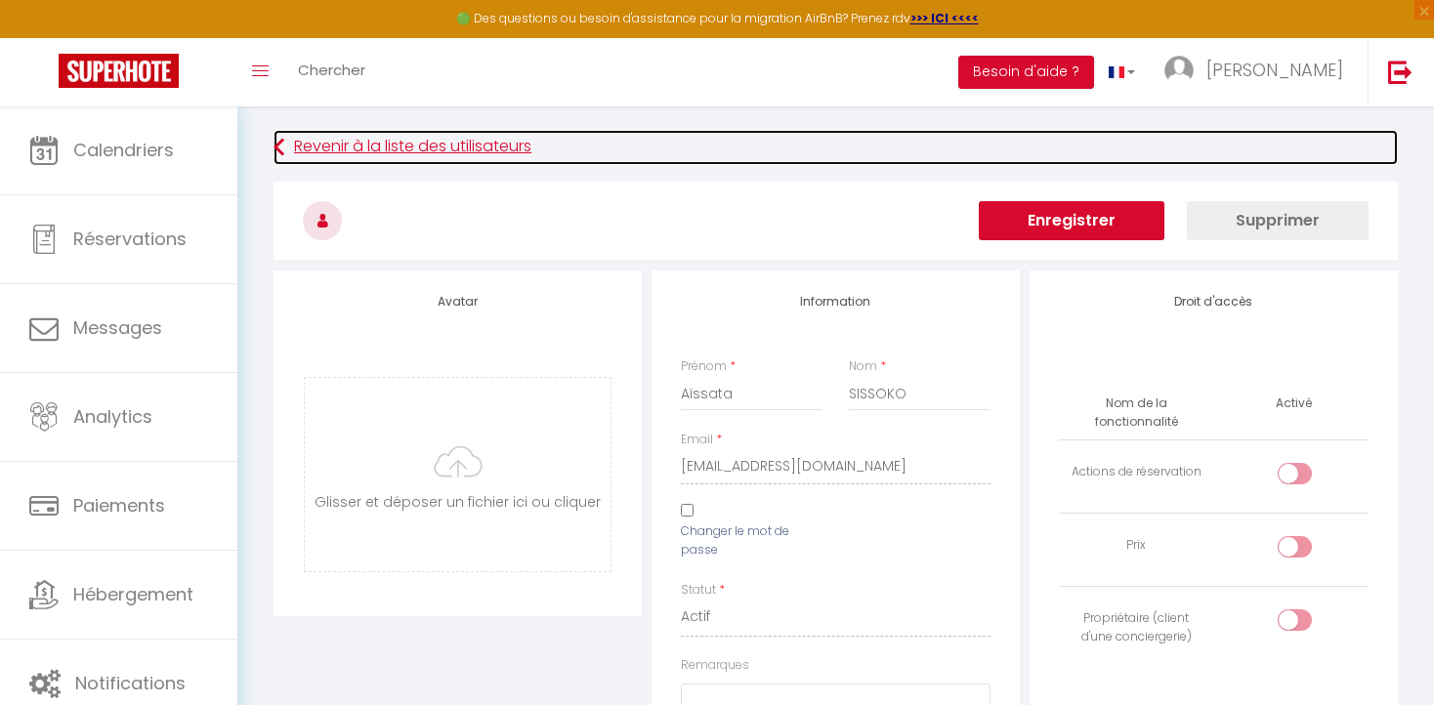
click at [383, 150] on link "Revenir à la liste des utilisateurs" at bounding box center [836, 147] width 1124 height 35
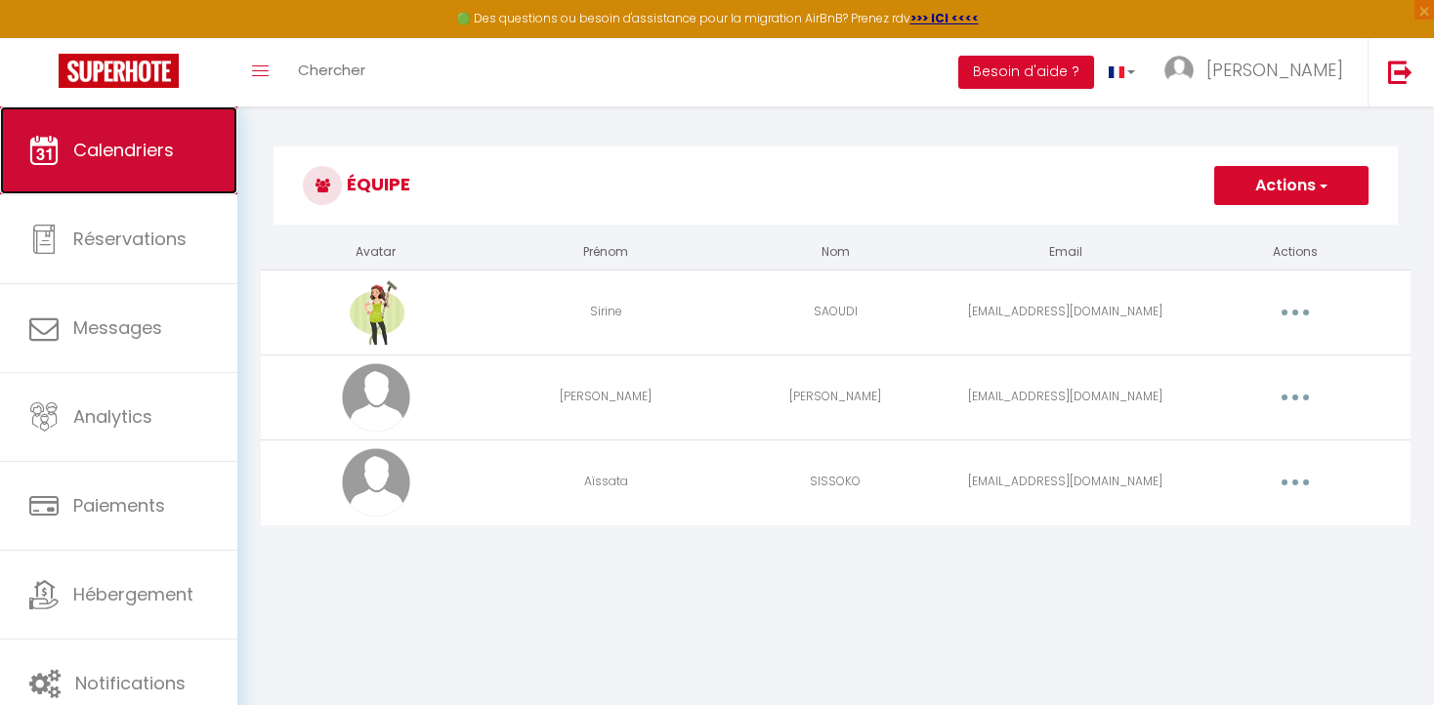
click at [163, 159] on span "Calendriers" at bounding box center [123, 150] width 101 height 24
